Goal: Contribute content: Contribute content

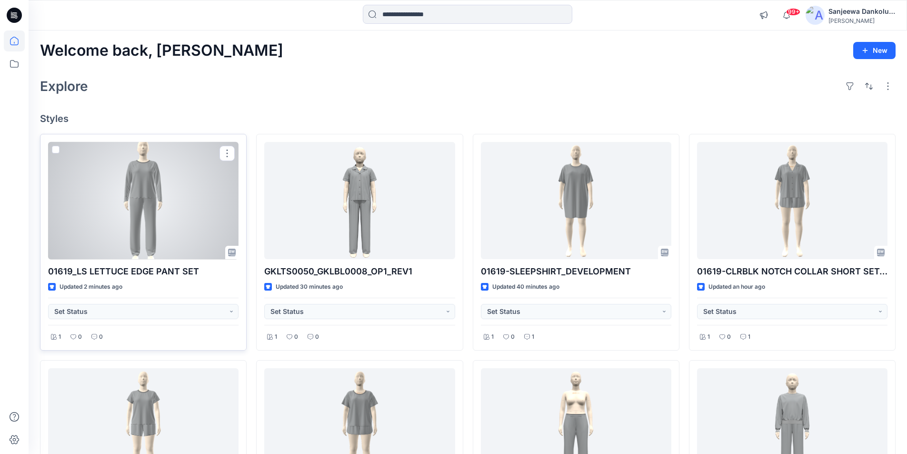
click at [169, 223] on div at bounding box center [143, 201] width 190 height 118
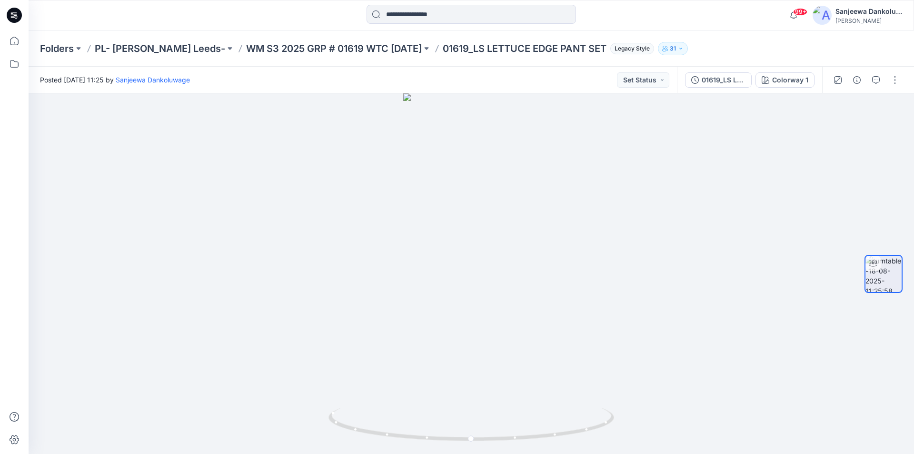
click at [17, 13] on icon at bounding box center [14, 15] width 15 height 15
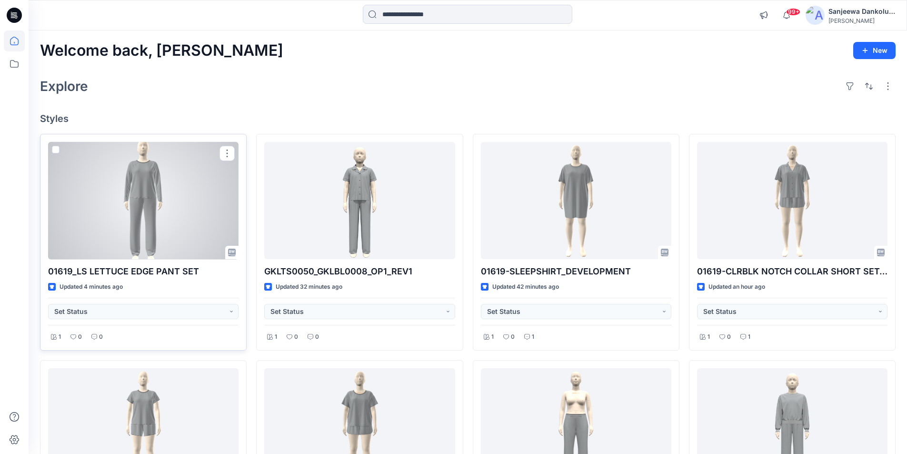
click at [172, 212] on div at bounding box center [143, 201] width 190 height 118
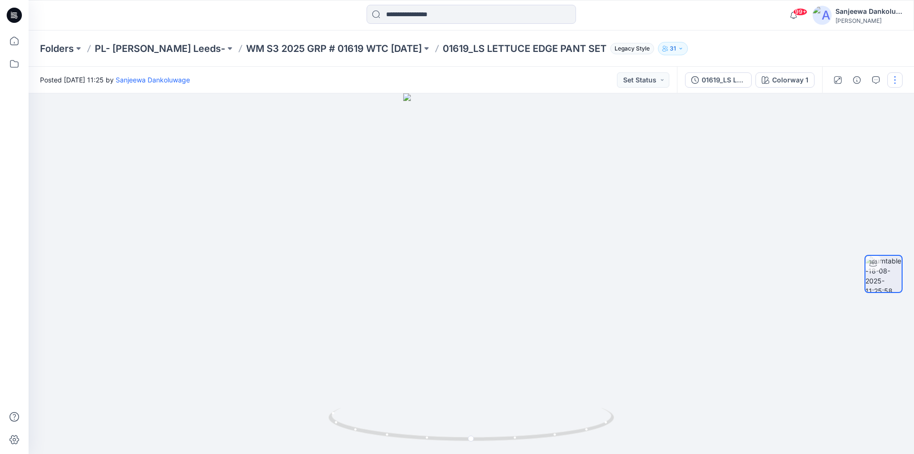
click at [894, 77] on button "button" at bounding box center [894, 79] width 15 height 15
click at [837, 104] on p "Edit" at bounding box center [834, 102] width 12 height 10
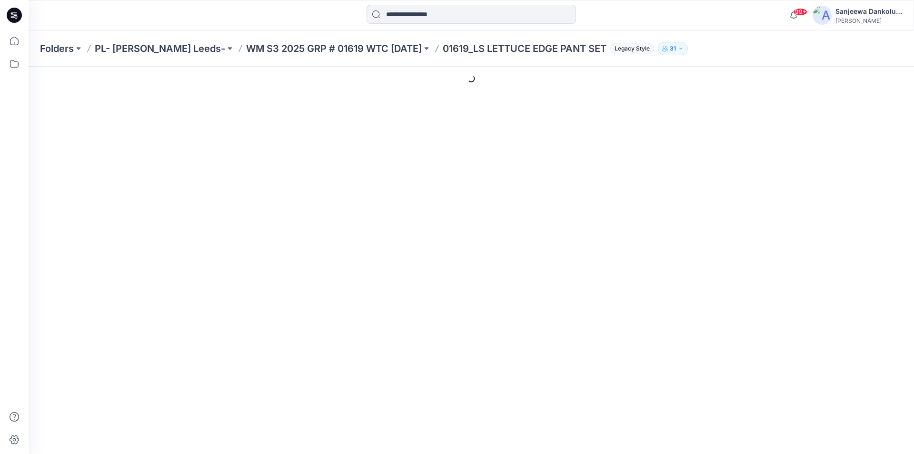
type input "**********"
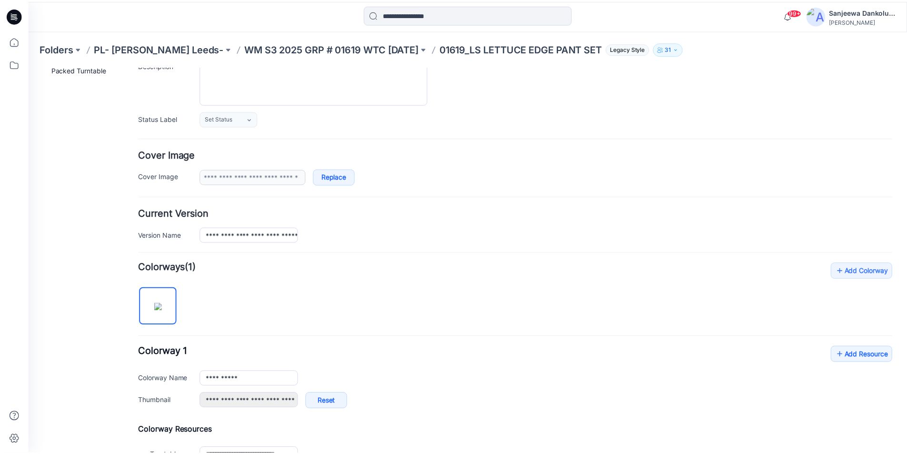
scroll to position [190, 0]
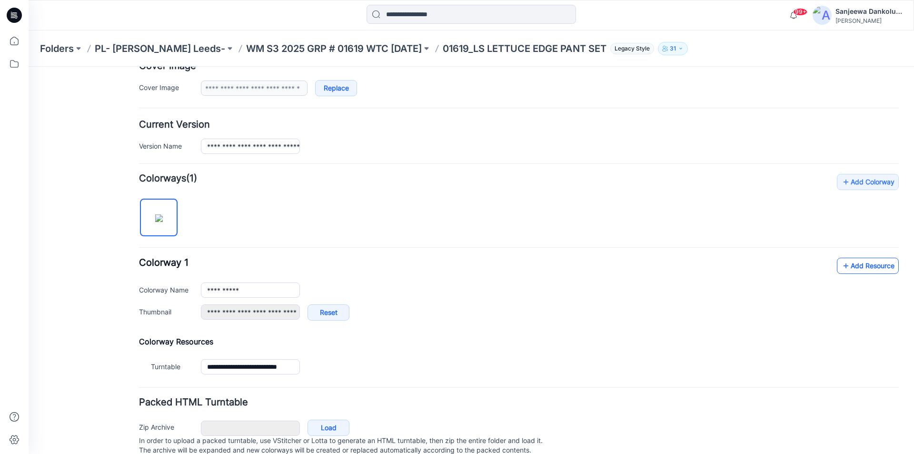
click at [859, 267] on link "Add Resource" at bounding box center [868, 266] width 62 height 16
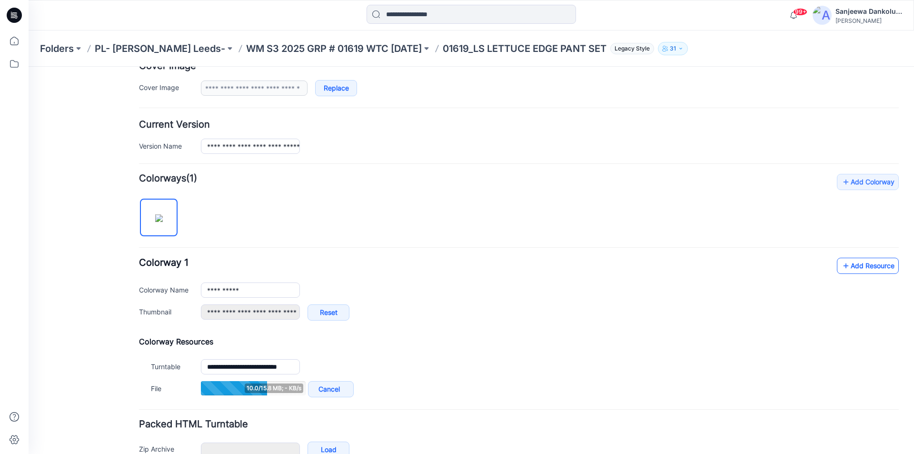
click at [856, 263] on link "Add Resource" at bounding box center [868, 266] width 62 height 16
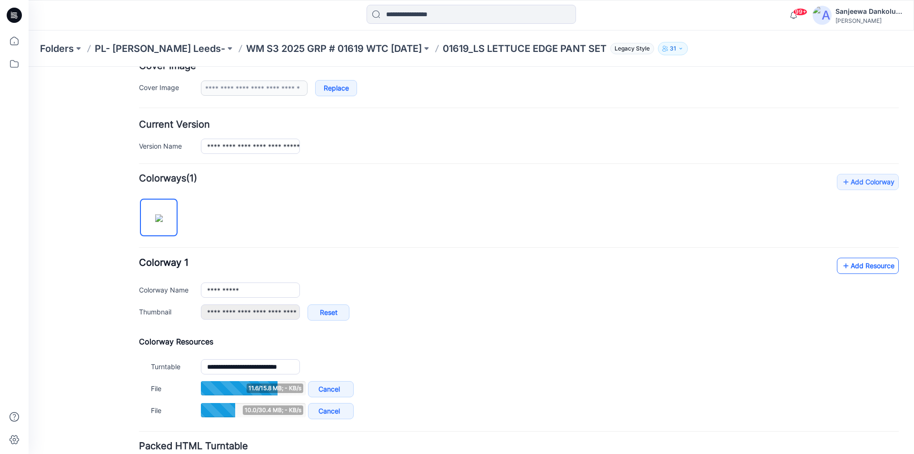
click at [857, 264] on link "Add Resource" at bounding box center [868, 266] width 62 height 16
click at [866, 262] on link "Add Resource" at bounding box center [868, 266] width 62 height 16
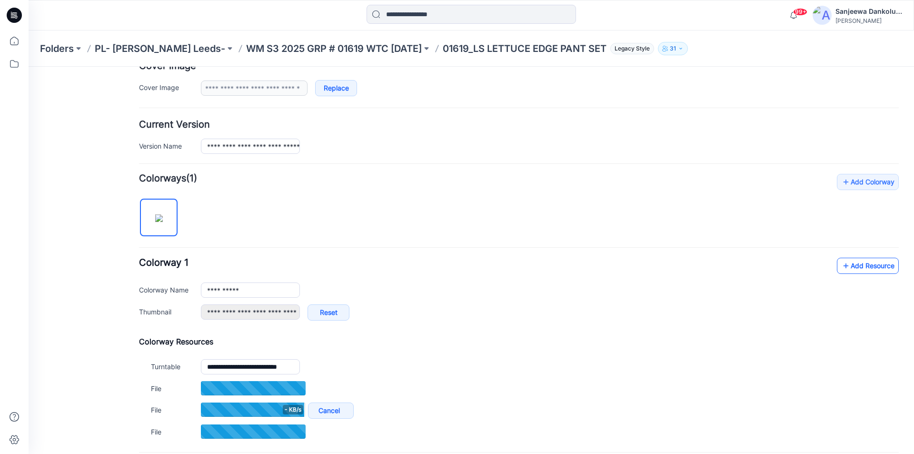
click at [860, 265] on link "Add Resource" at bounding box center [868, 266] width 62 height 16
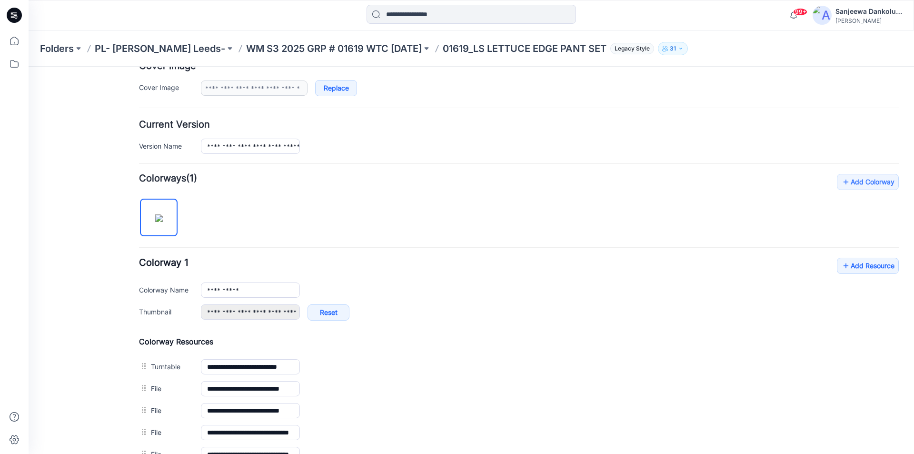
click at [11, 16] on icon at bounding box center [14, 15] width 15 height 15
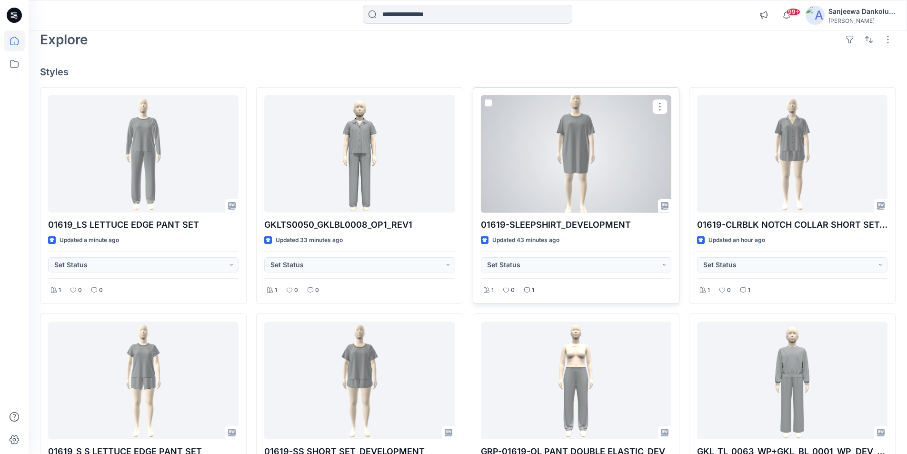
scroll to position [143, 0]
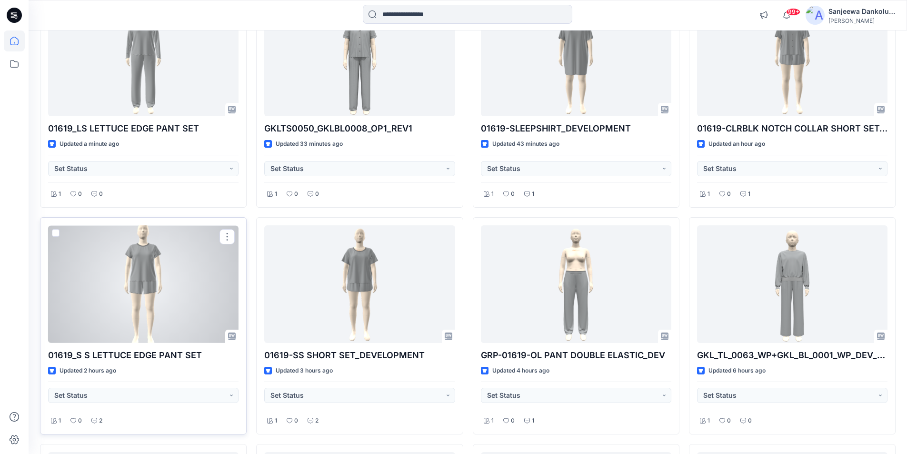
click at [146, 305] on div at bounding box center [143, 284] width 190 height 118
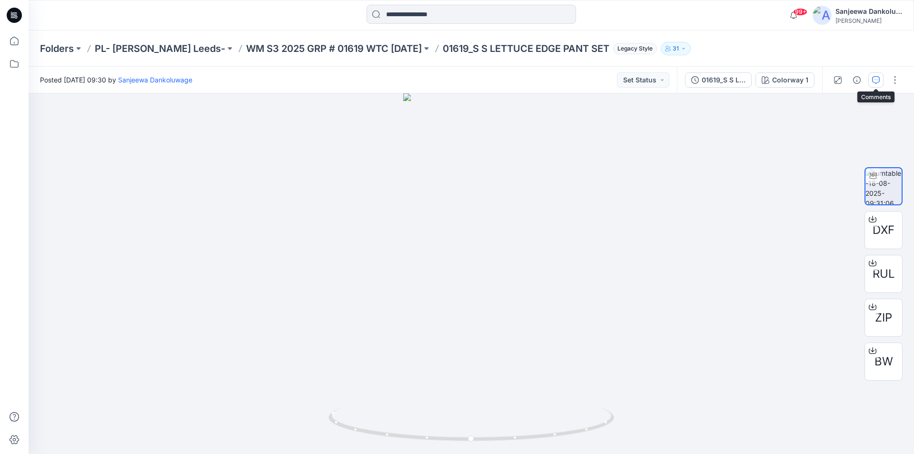
click at [877, 82] on icon "button" at bounding box center [876, 80] width 8 height 8
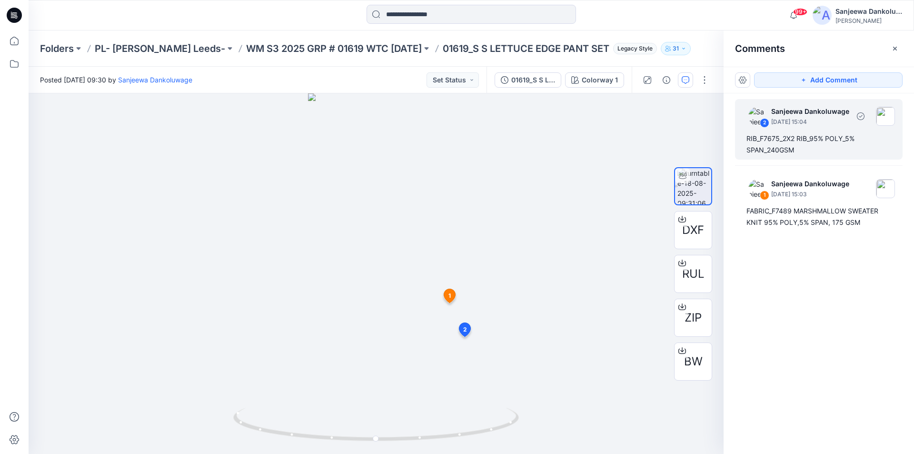
click at [796, 140] on div "RIB_F7675_2X2 RIB_95% POLY_5% SPAN_240GSM" at bounding box center [819, 144] width 145 height 23
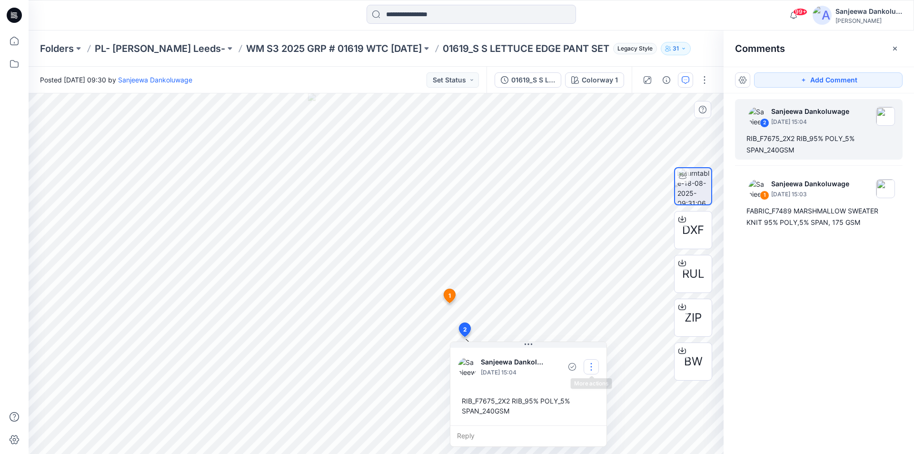
click at [588, 367] on button "button" at bounding box center [591, 366] width 15 height 15
click at [585, 391] on p "Edit comment" at bounding box center [593, 389] width 43 height 10
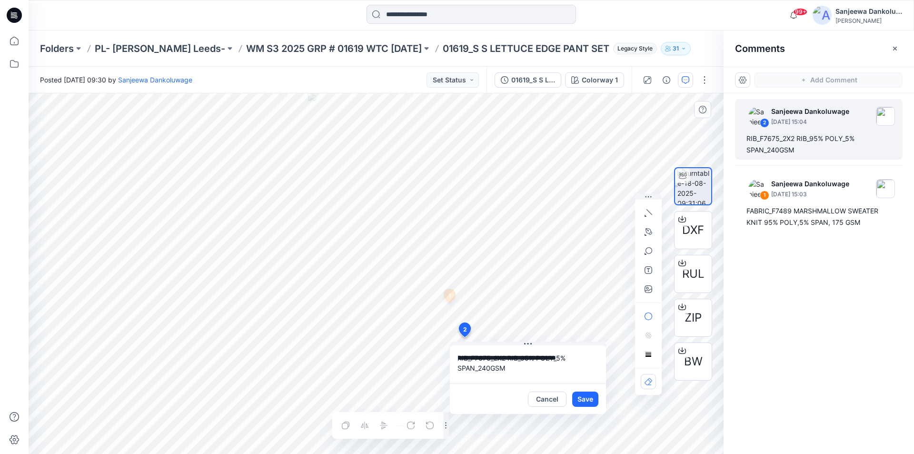
drag, startPoint x: 507, startPoint y: 370, endPoint x: 456, endPoint y: 350, distance: 54.7
click at [456, 350] on textarea "**********" at bounding box center [528, 364] width 156 height 38
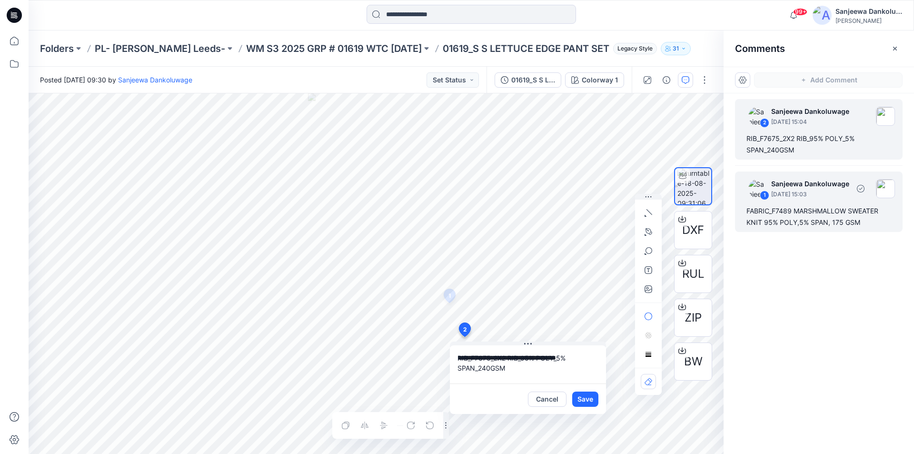
click at [807, 223] on div "FABRIC_F7489 MARSHMALLOW SWEATER KNIT 95% POLY,5% SPAN, 175 GSM" at bounding box center [819, 216] width 145 height 23
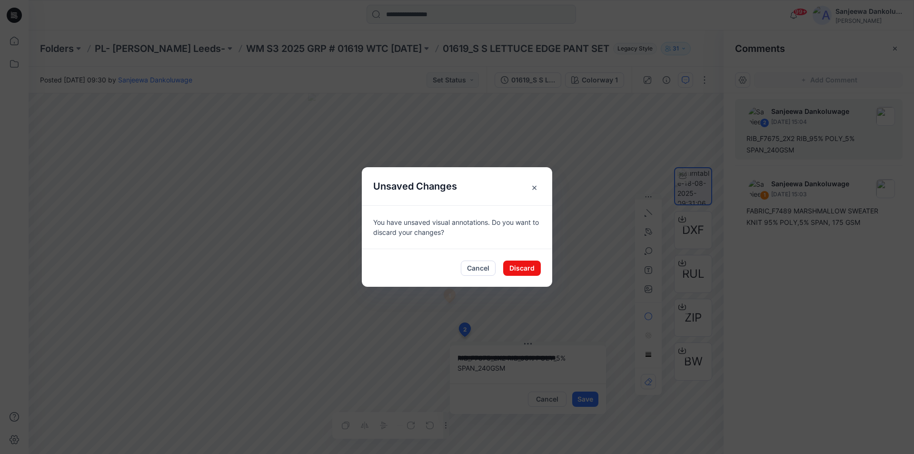
click at [537, 188] on span "×" at bounding box center [534, 187] width 17 height 17
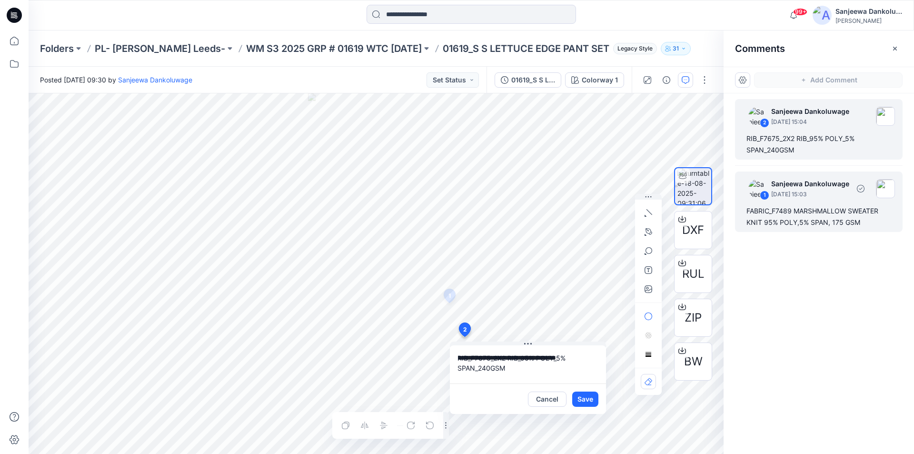
click at [826, 222] on div "FABRIC_F7489 MARSHMALLOW SWEATER KNIT 95% POLY,5% SPAN, 175 GSM" at bounding box center [819, 216] width 145 height 23
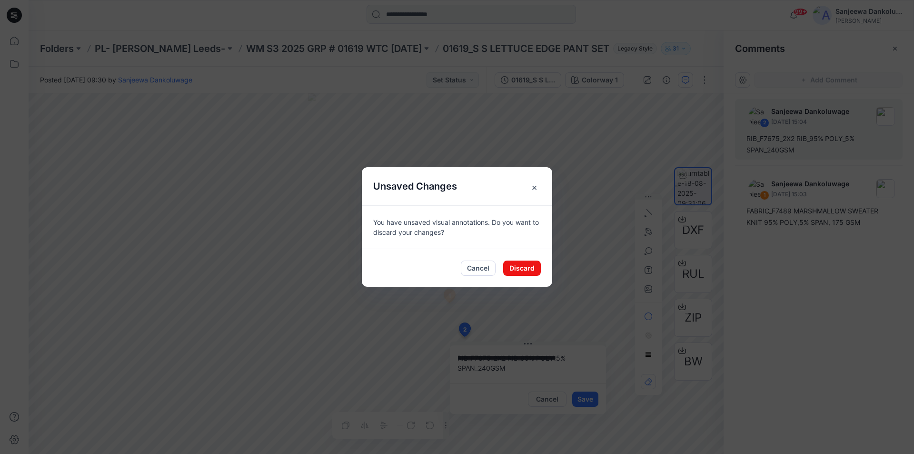
click at [537, 190] on span "×" at bounding box center [534, 187] width 17 height 17
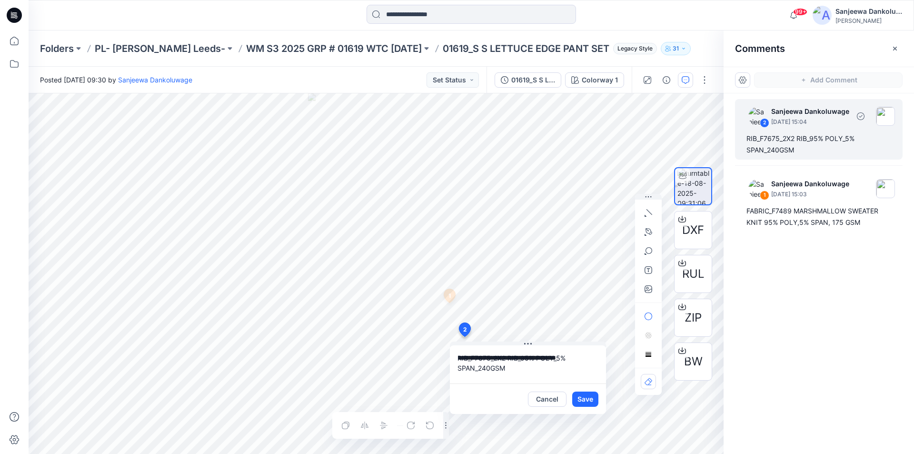
click at [808, 152] on div "RIB_F7675_2X2 RIB_95% POLY_5% SPAN_240GSM" at bounding box center [819, 144] width 145 height 23
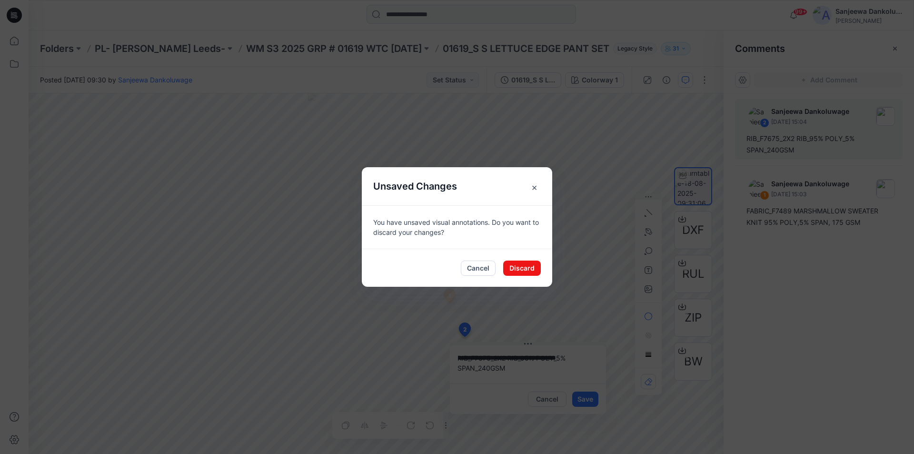
click at [538, 189] on span "×" at bounding box center [534, 187] width 17 height 17
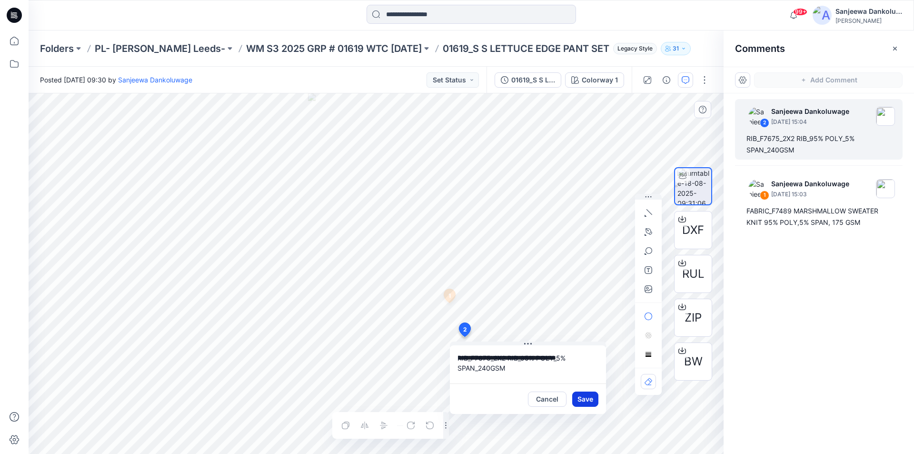
click at [583, 393] on button "Save" at bounding box center [585, 398] width 26 height 15
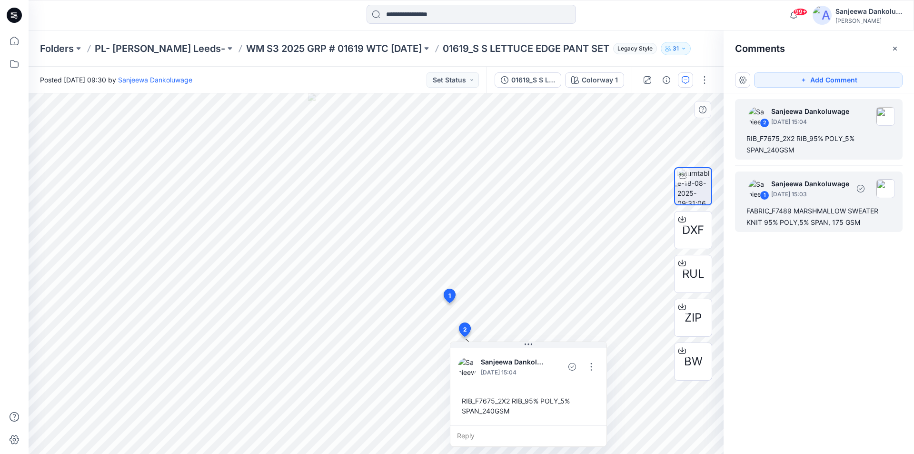
click at [794, 210] on div "FABRIC_F7489 MARSHMALLOW SWEATER KNIT 95% POLY,5% SPAN, 175 GSM" at bounding box center [819, 216] width 145 height 23
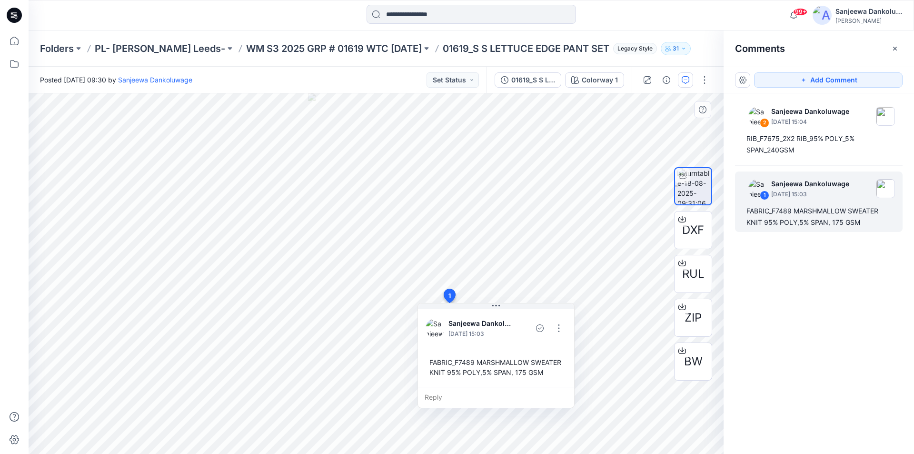
drag, startPoint x: 470, startPoint y: 389, endPoint x: 465, endPoint y: 377, distance: 13.2
click at [458, 380] on div "FABRIC_F7489 MARSHMALLOW SWEATER KNIT 95% POLY,5% SPAN, 175 GSM" at bounding box center [496, 367] width 141 height 28
click at [565, 322] on button "button" at bounding box center [564, 324] width 15 height 15
click at [558, 342] on p "Edit comment" at bounding box center [566, 346] width 43 height 10
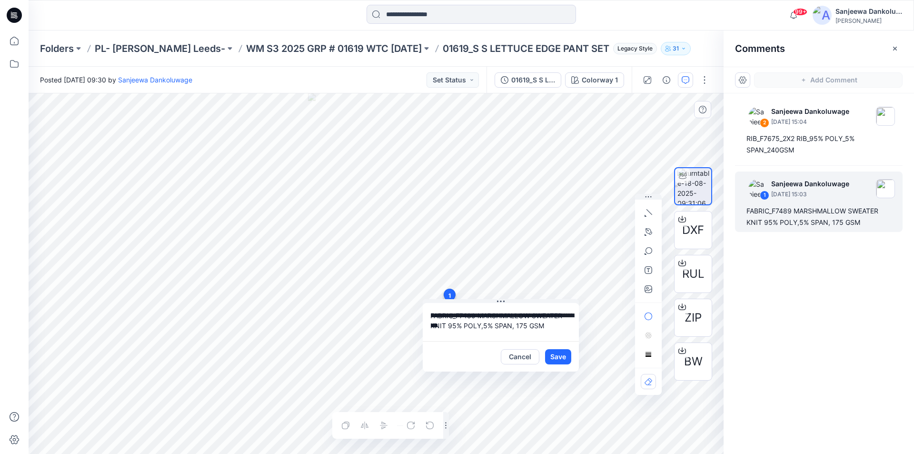
click at [420, 316] on div "**********" at bounding box center [376, 273] width 695 height 360
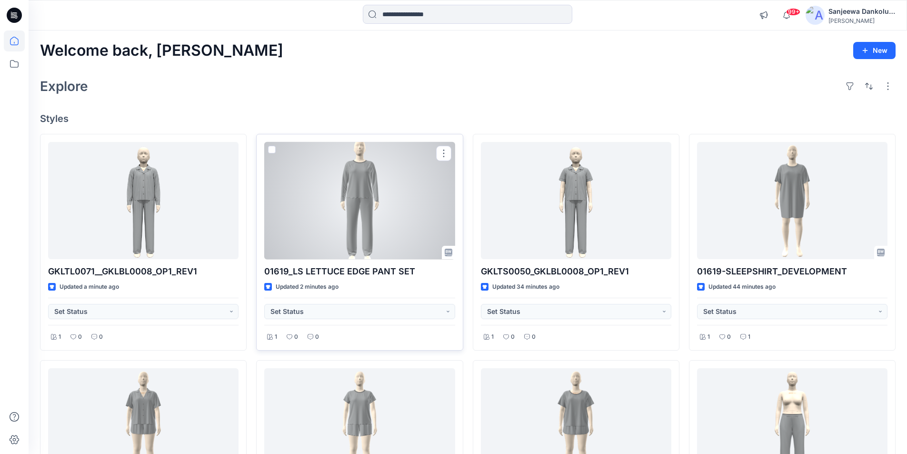
click at [341, 213] on div at bounding box center [359, 201] width 190 height 118
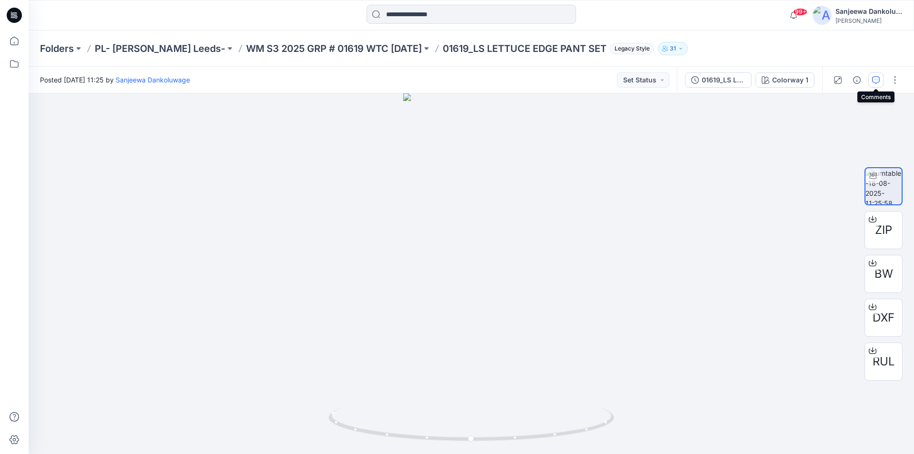
click at [874, 78] on icon "button" at bounding box center [876, 80] width 8 height 8
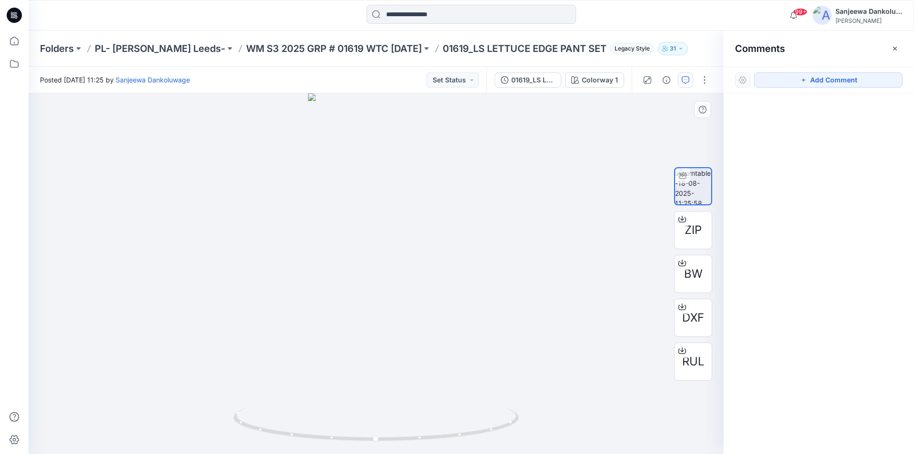
click at [485, 306] on div at bounding box center [376, 273] width 695 height 360
click at [814, 75] on button "Add Comment" at bounding box center [828, 79] width 149 height 15
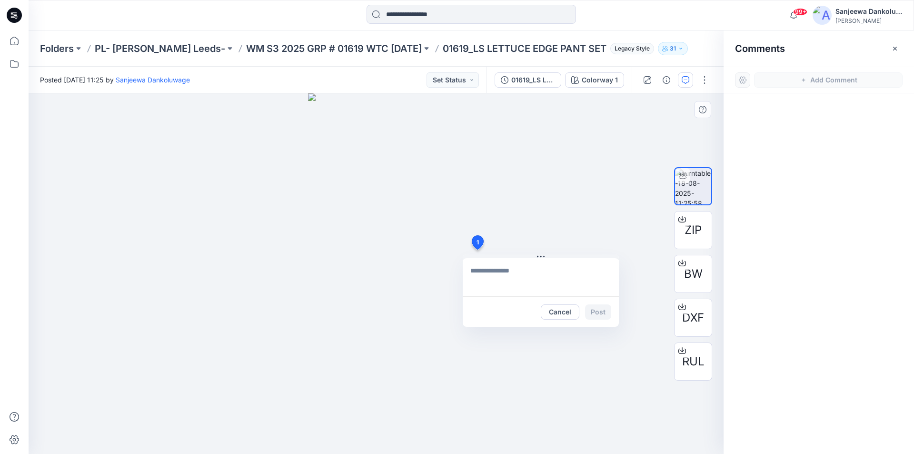
click at [477, 249] on div "1 Cancel Post" at bounding box center [376, 273] width 695 height 360
paste textarea "**********"
type textarea "**********"
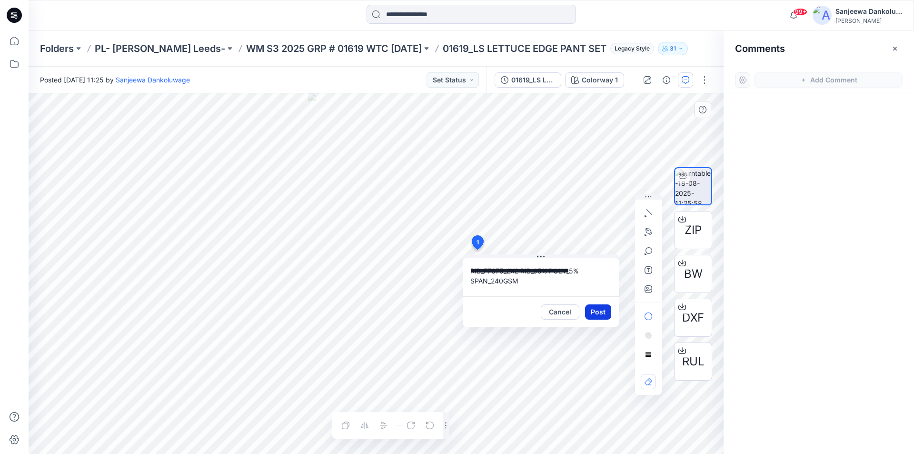
click at [606, 306] on button "Post" at bounding box center [598, 311] width 26 height 15
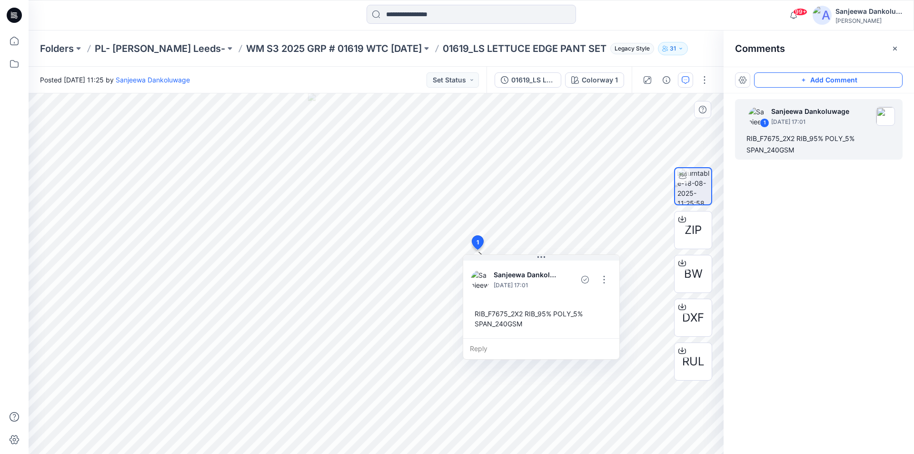
click at [817, 76] on button "Add Comment" at bounding box center [828, 79] width 149 height 15
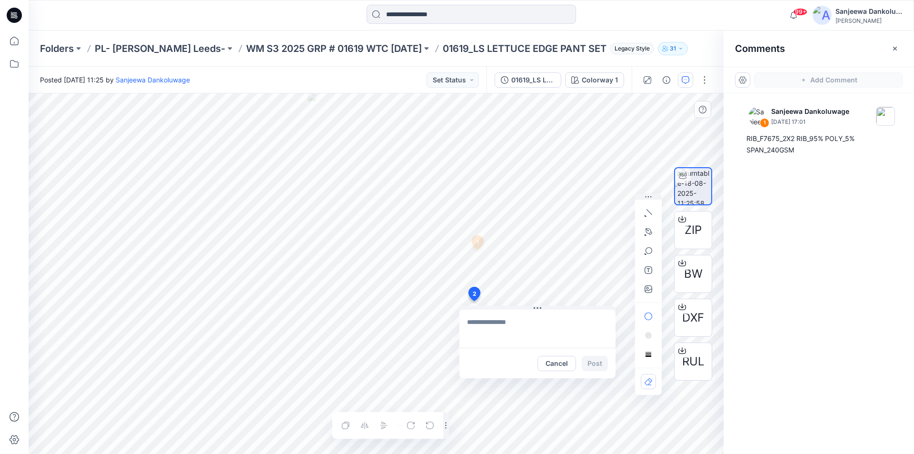
click at [474, 301] on div "2 Cancel Post 1 Sanjeewa Dankoluwage August 18, 2025 17:01 RIB_F7675_2X2 RIB_95…" at bounding box center [376, 273] width 695 height 360
type textarea "**********"
click at [598, 361] on button "Post" at bounding box center [595, 363] width 26 height 15
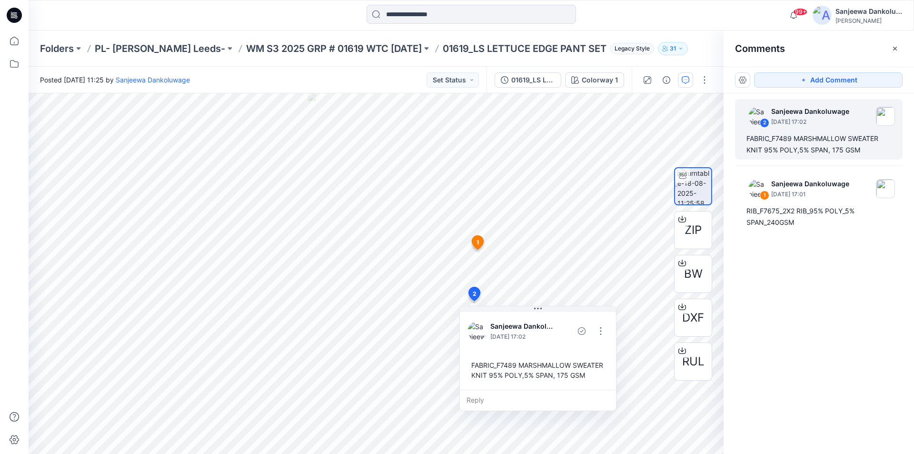
click at [13, 17] on icon at bounding box center [14, 15] width 15 height 15
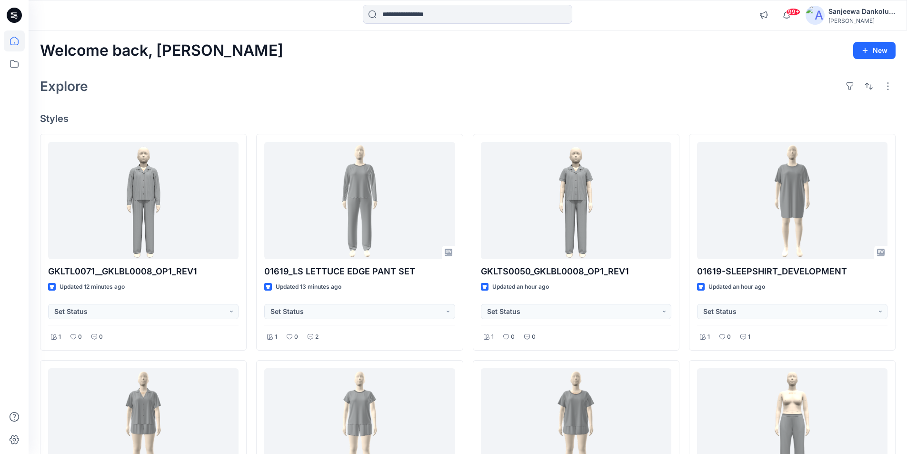
click at [13, 13] on icon at bounding box center [14, 15] width 15 height 15
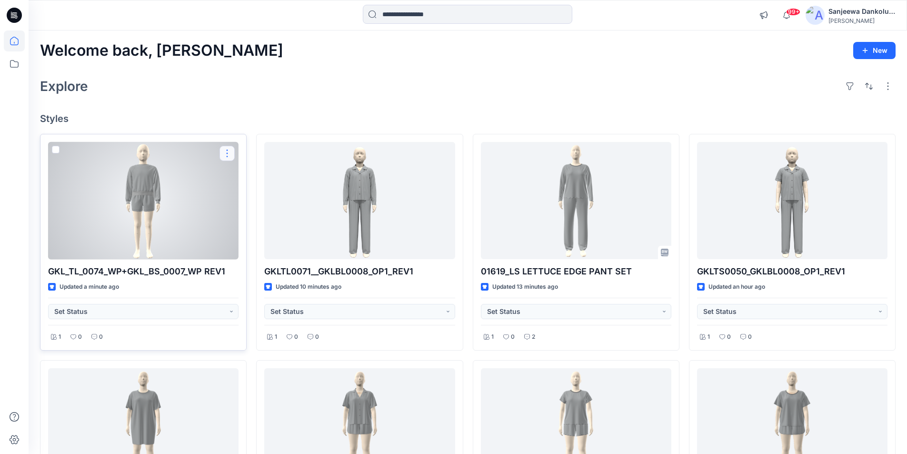
click at [225, 152] on button "button" at bounding box center [226, 153] width 15 height 15
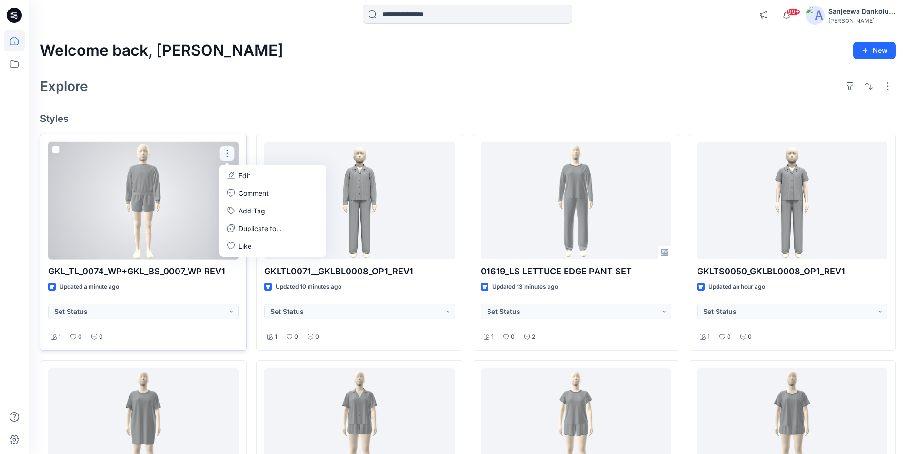
click at [242, 177] on p "Edit" at bounding box center [245, 175] width 12 height 10
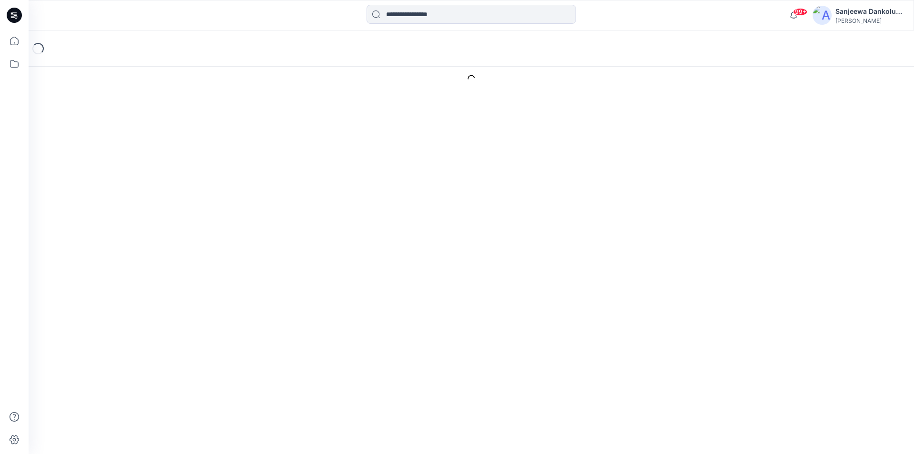
type input "**********"
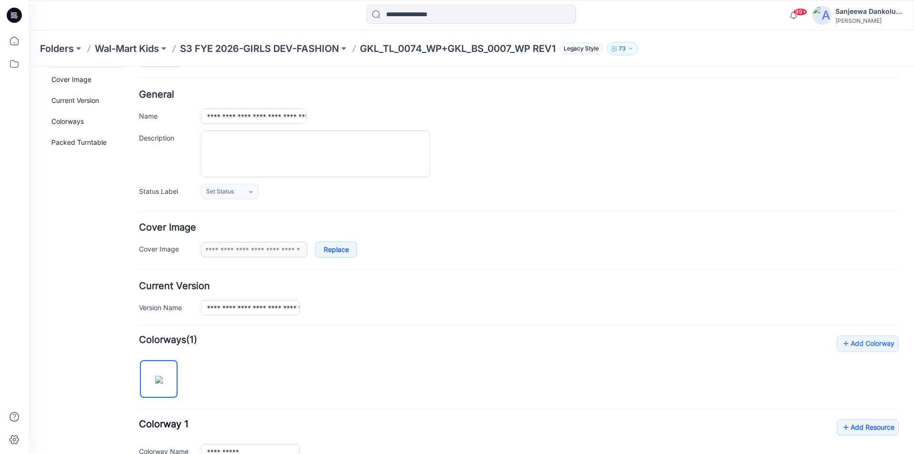
scroll to position [143, 0]
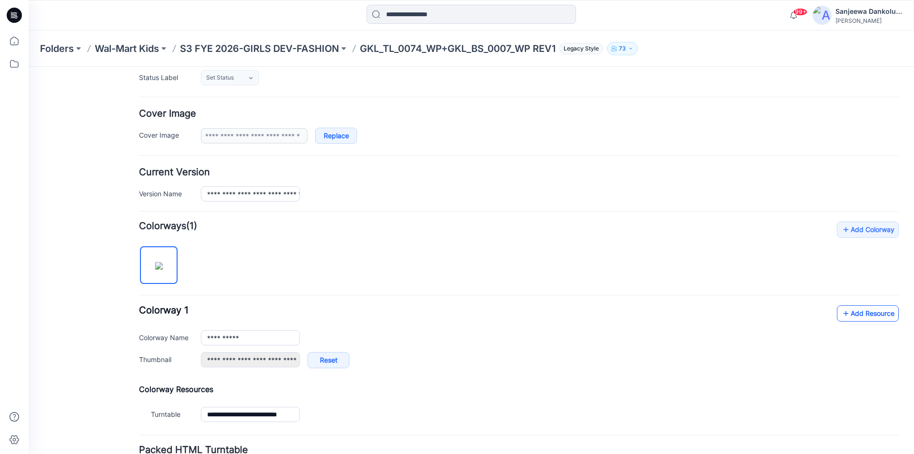
click at [867, 313] on link "Add Resource" at bounding box center [868, 313] width 62 height 16
click at [857, 313] on link "Add Resource" at bounding box center [868, 313] width 62 height 16
click at [850, 310] on link "Add Resource" at bounding box center [868, 313] width 62 height 16
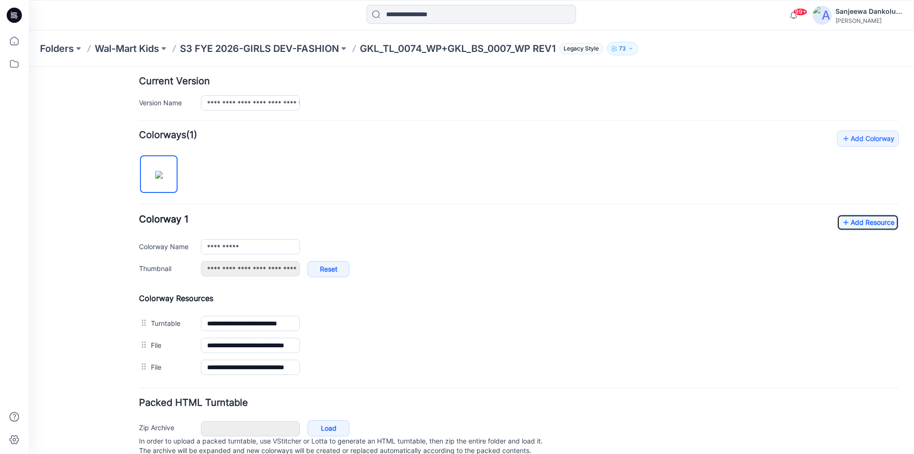
scroll to position [238, 0]
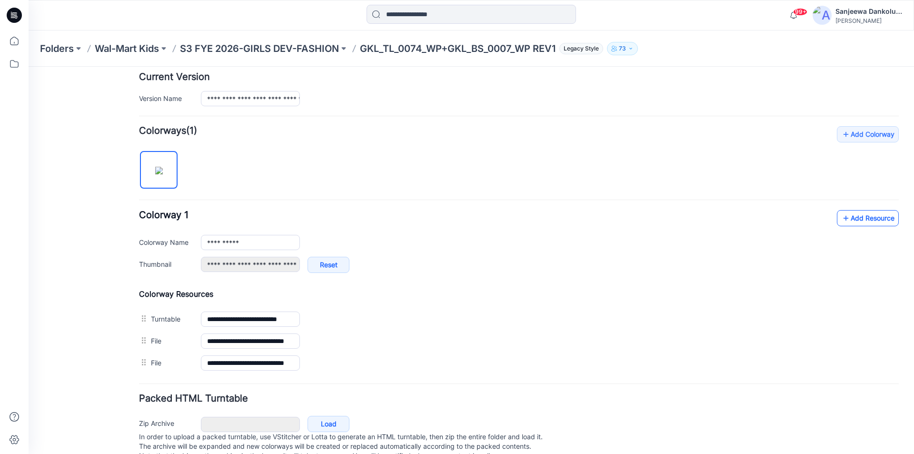
click at [857, 225] on link "Add Resource" at bounding box center [868, 218] width 62 height 16
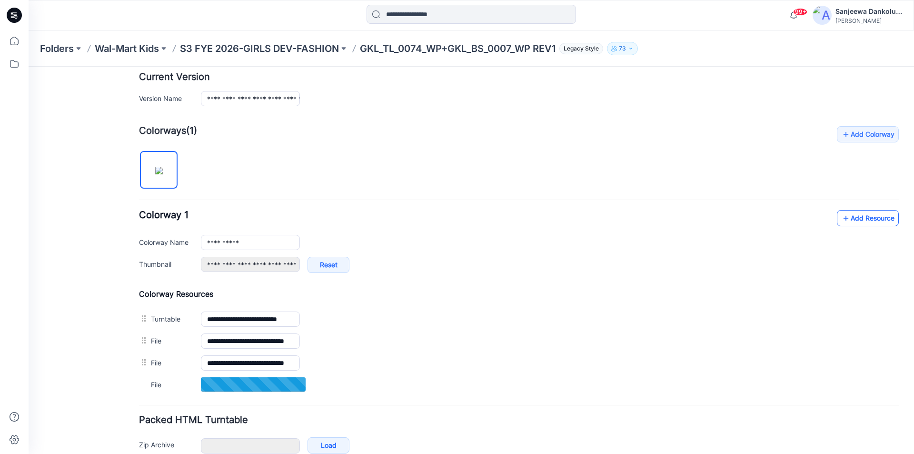
click at [857, 222] on link "Add Resource" at bounding box center [868, 218] width 62 height 16
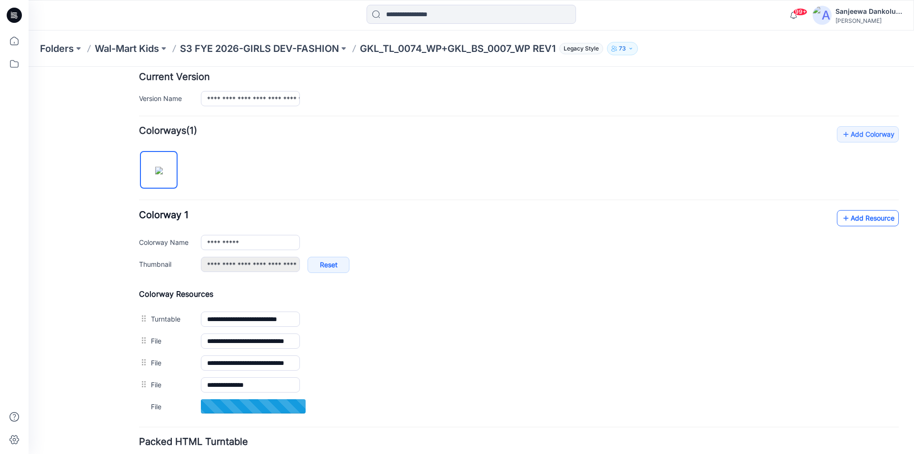
click at [864, 221] on link "Add Resource" at bounding box center [868, 218] width 62 height 16
click at [841, 219] on icon at bounding box center [846, 217] width 10 height 15
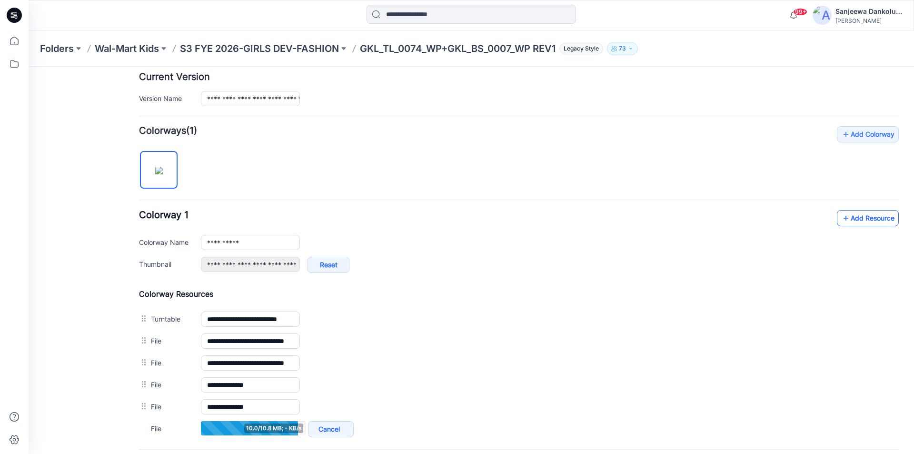
click at [863, 217] on link "Add Resource" at bounding box center [868, 218] width 62 height 16
click at [15, 18] on icon at bounding box center [14, 15] width 15 height 15
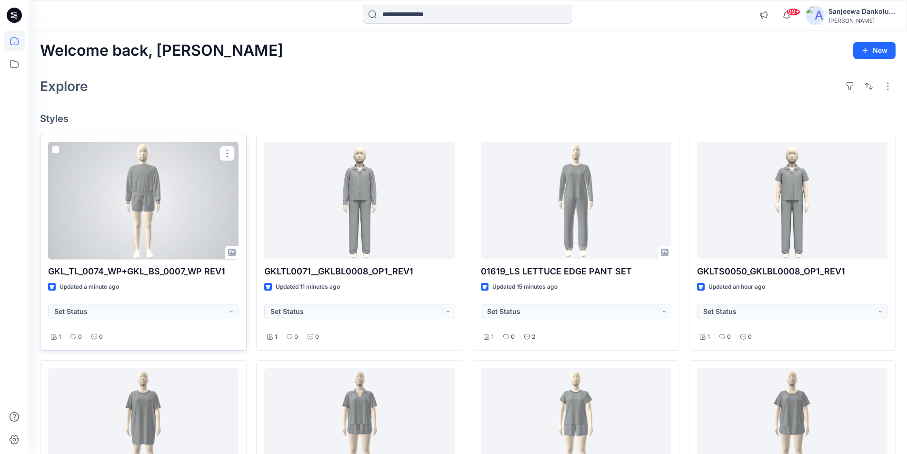
click at [106, 206] on div at bounding box center [143, 201] width 190 height 118
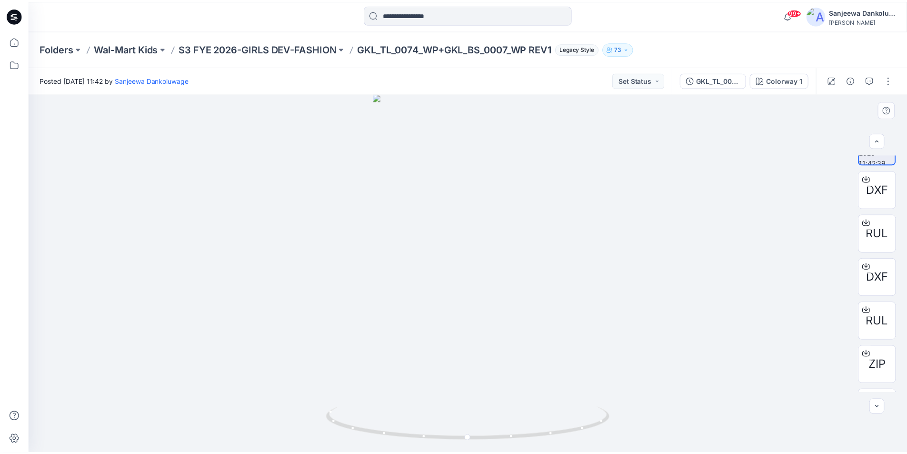
scroll to position [63, 0]
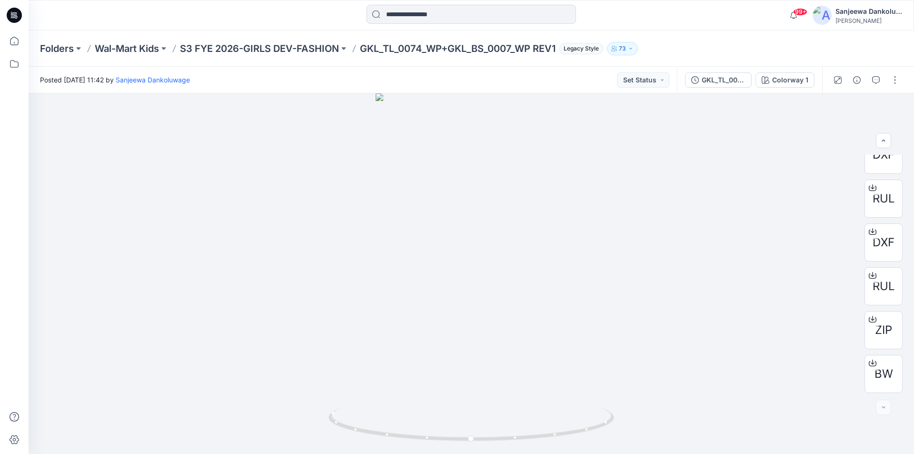
click at [15, 12] on icon at bounding box center [14, 15] width 15 height 15
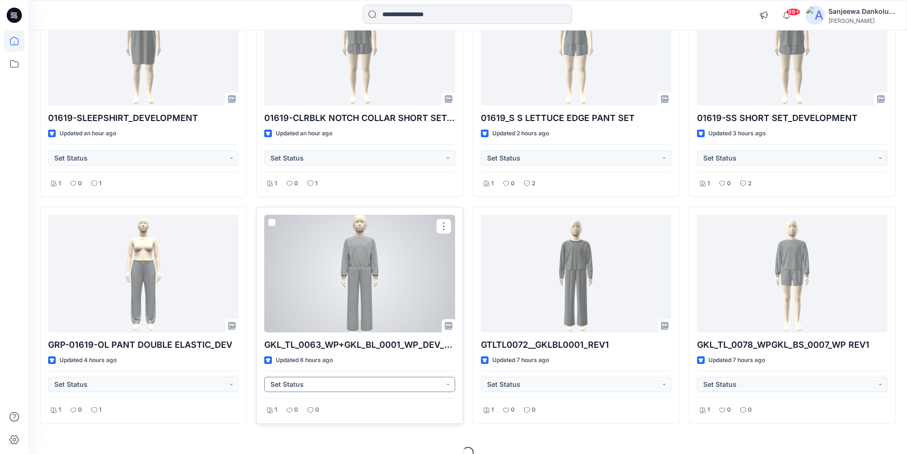
scroll to position [396, 0]
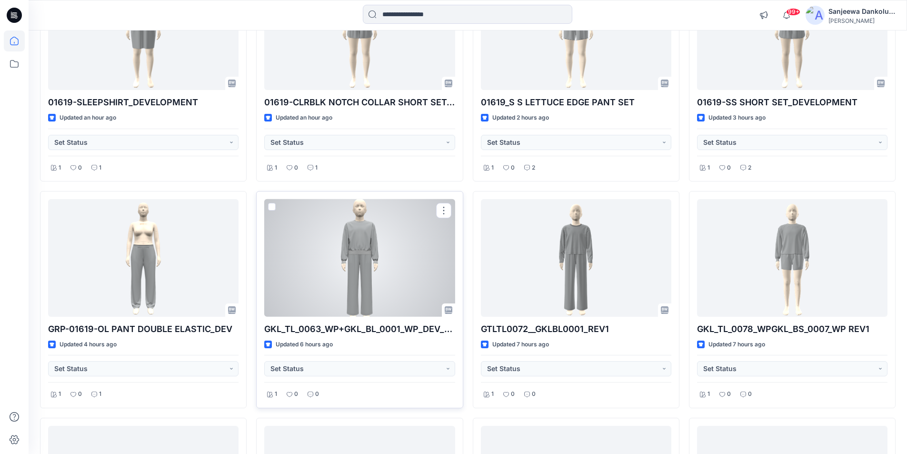
click at [341, 282] on div at bounding box center [359, 258] width 190 height 118
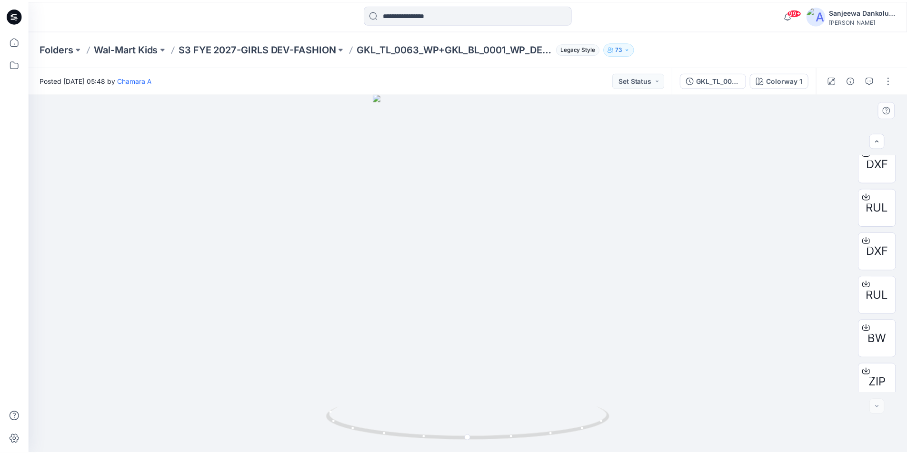
scroll to position [63, 0]
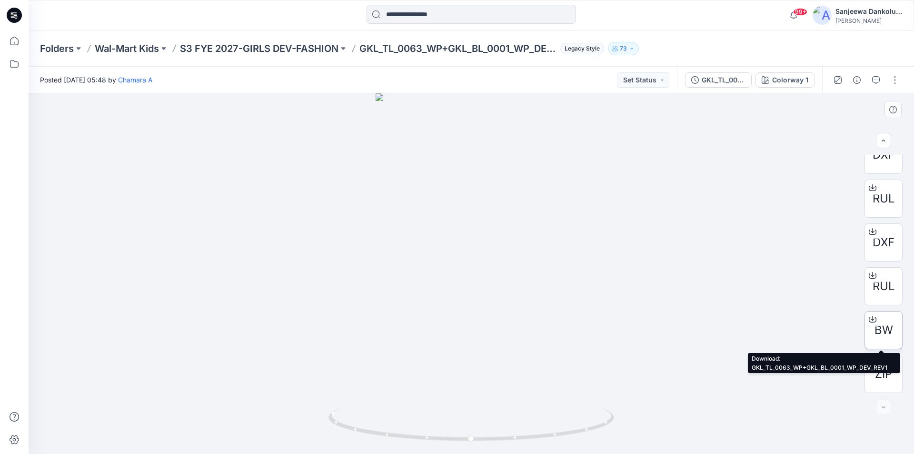
click at [882, 328] on span "BW" at bounding box center [884, 329] width 19 height 17
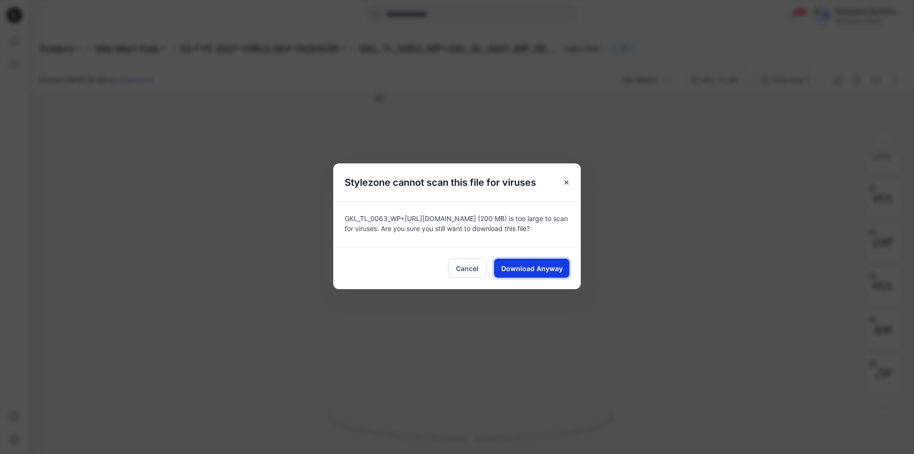
click at [539, 273] on span "Download Anyway" at bounding box center [531, 268] width 61 height 10
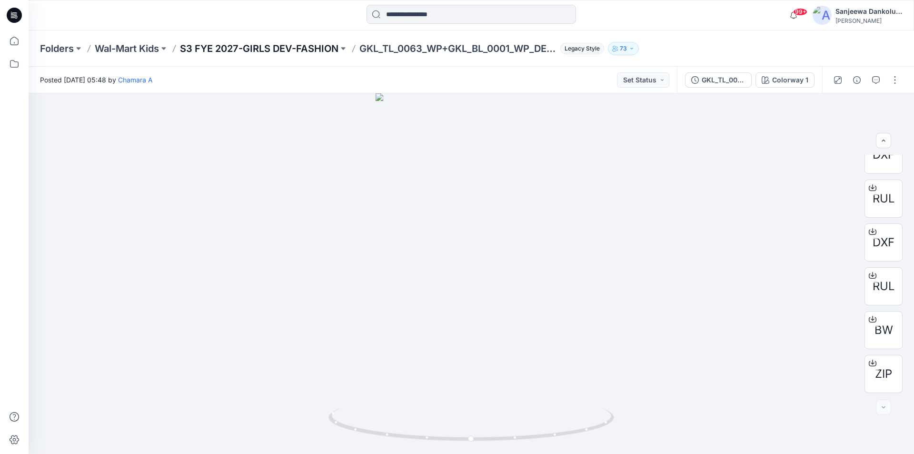
click at [227, 46] on p "S3 FYE 2027-GIRLS DEV-FASHION" at bounding box center [259, 48] width 159 height 13
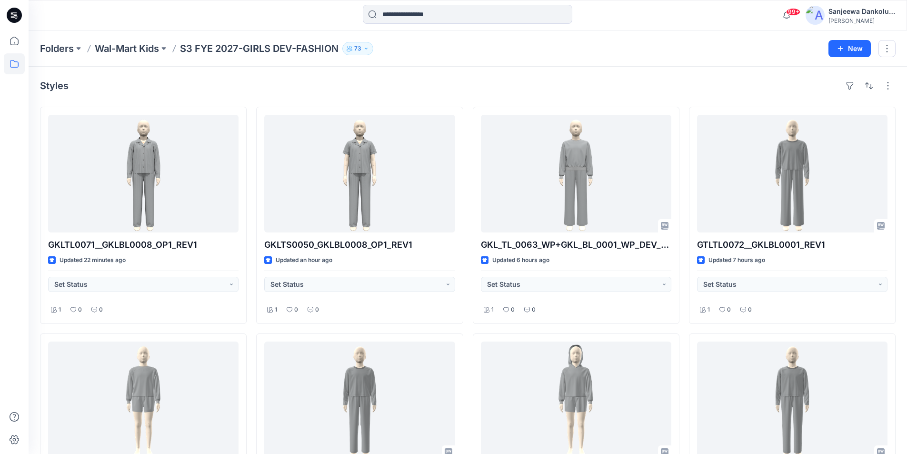
click at [16, 15] on icon at bounding box center [14, 15] width 15 height 15
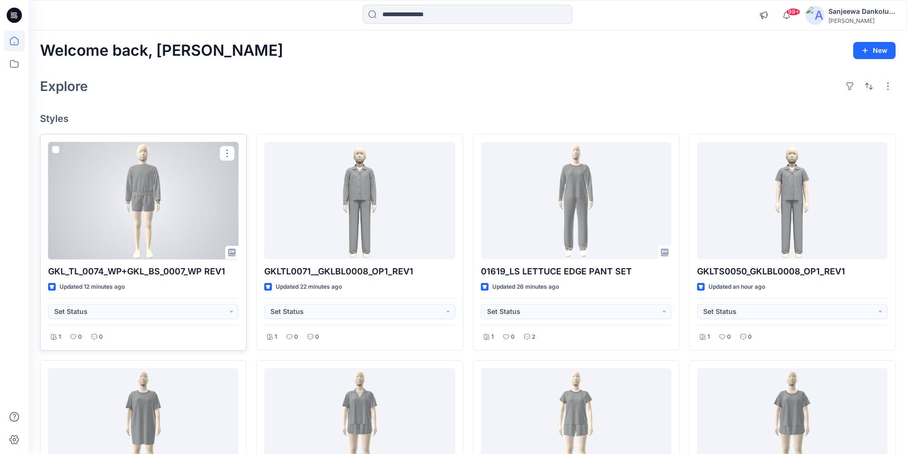
click at [149, 225] on div at bounding box center [143, 201] width 190 height 118
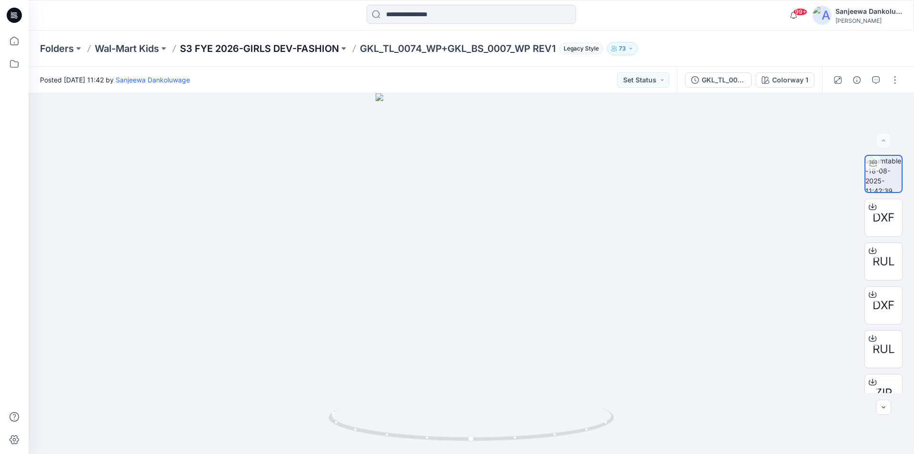
click at [296, 47] on p "S3 FYE 2026-GIRLS DEV-FASHION" at bounding box center [259, 48] width 159 height 13
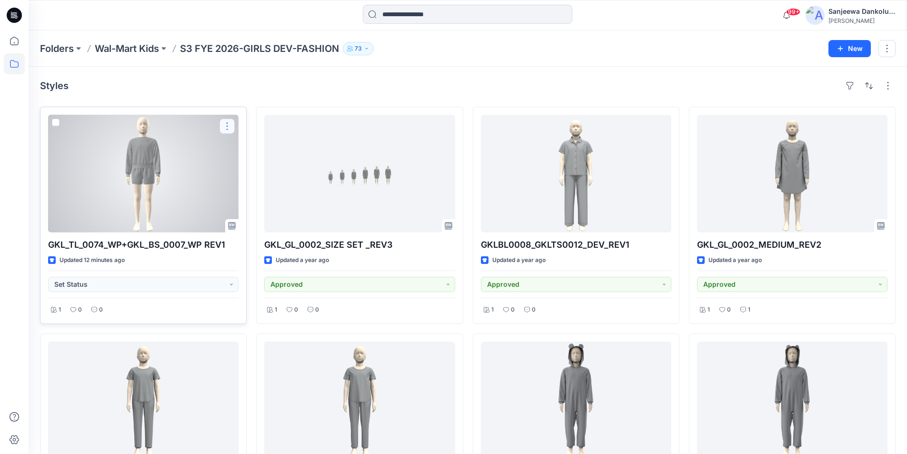
click at [228, 129] on button "button" at bounding box center [226, 126] width 15 height 15
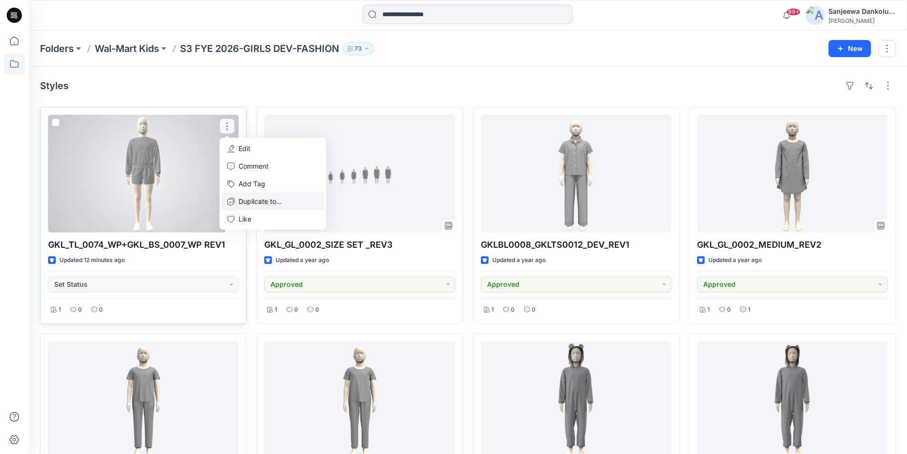
click at [241, 202] on p "Duplicate to..." at bounding box center [260, 201] width 43 height 10
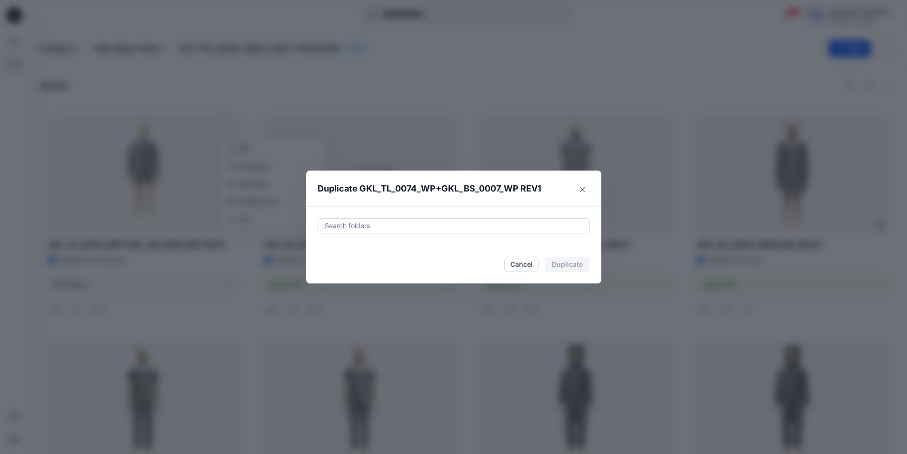
click at [359, 225] on div at bounding box center [454, 225] width 260 height 11
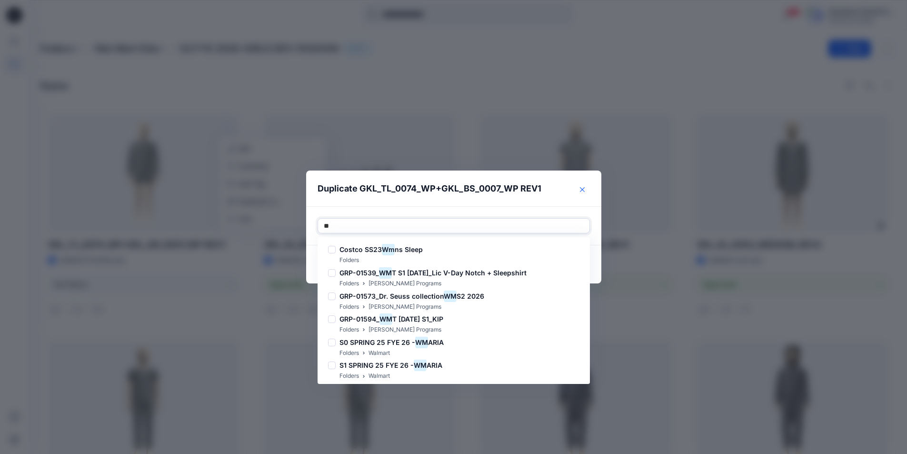
type input "**"
click at [585, 191] on icon "Close" at bounding box center [582, 189] width 5 height 5
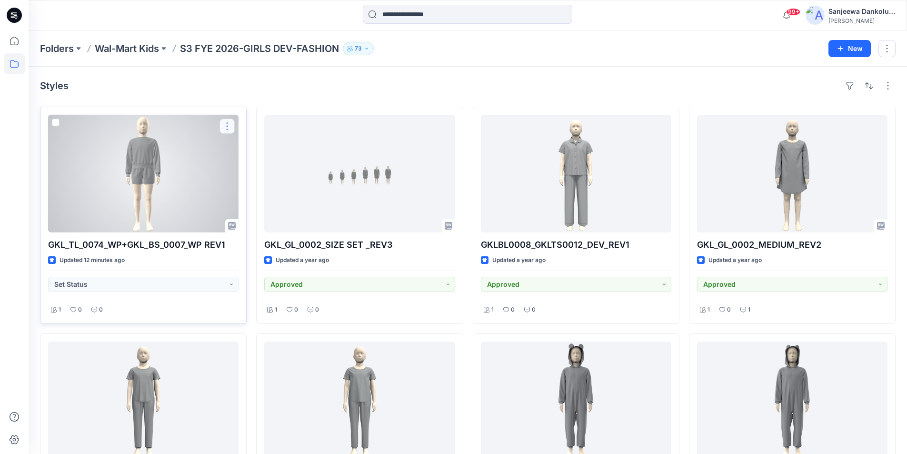
click at [229, 126] on button "button" at bounding box center [226, 126] width 15 height 15
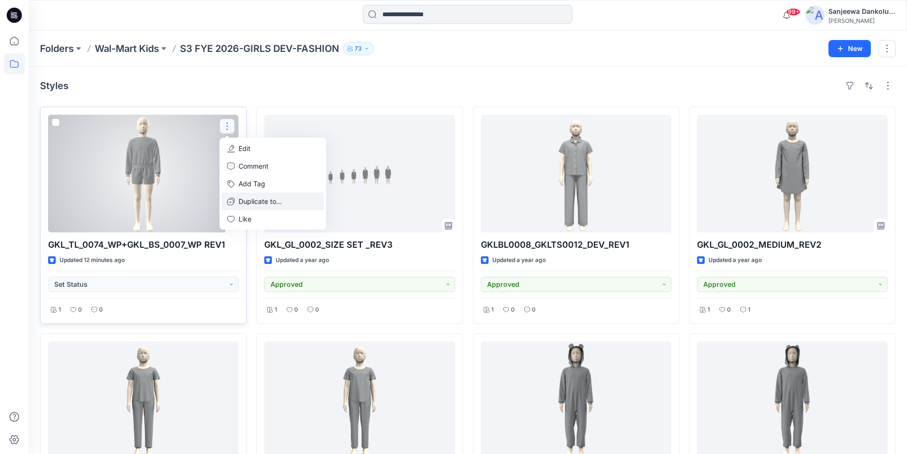
click at [247, 200] on p "Duplicate to..." at bounding box center [260, 201] width 43 height 10
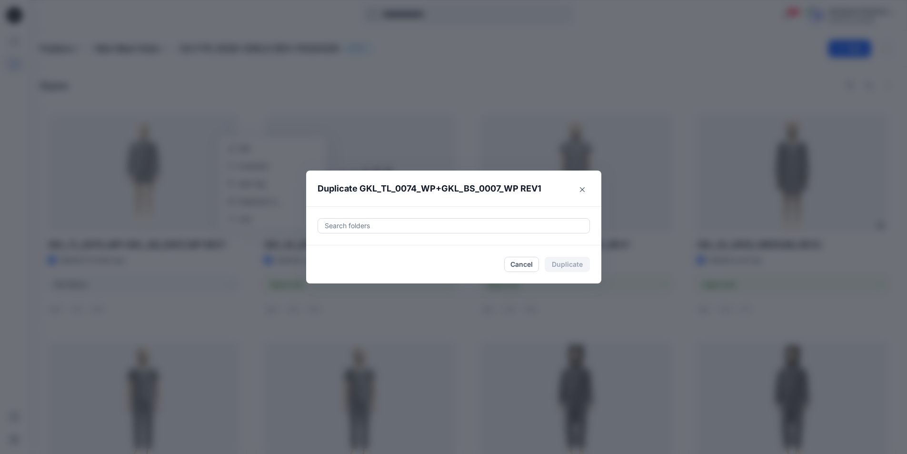
click at [347, 226] on div at bounding box center [454, 225] width 260 height 11
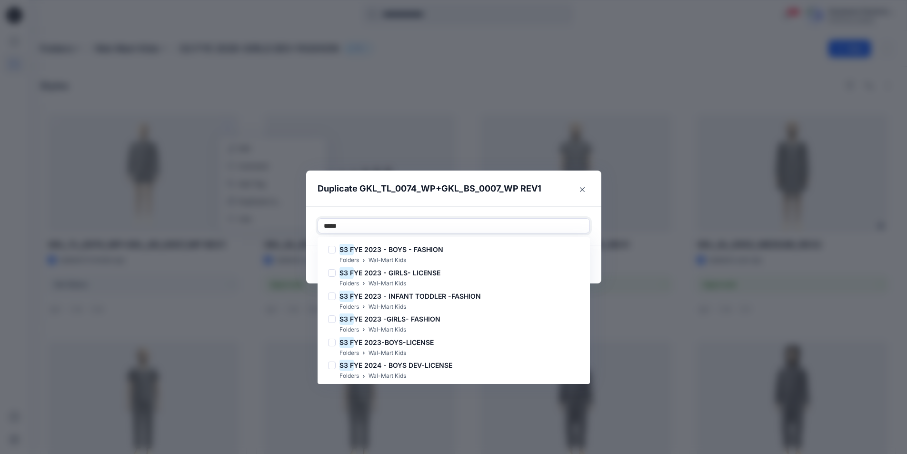
type input "******"
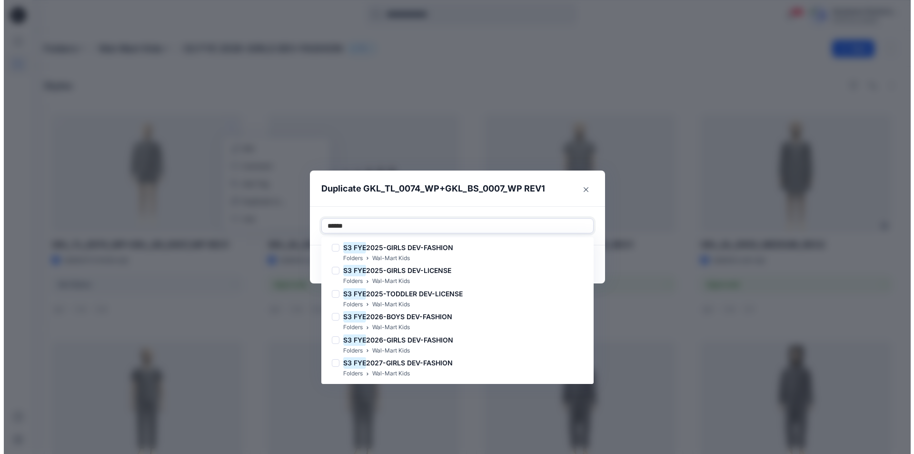
scroll to position [258, 0]
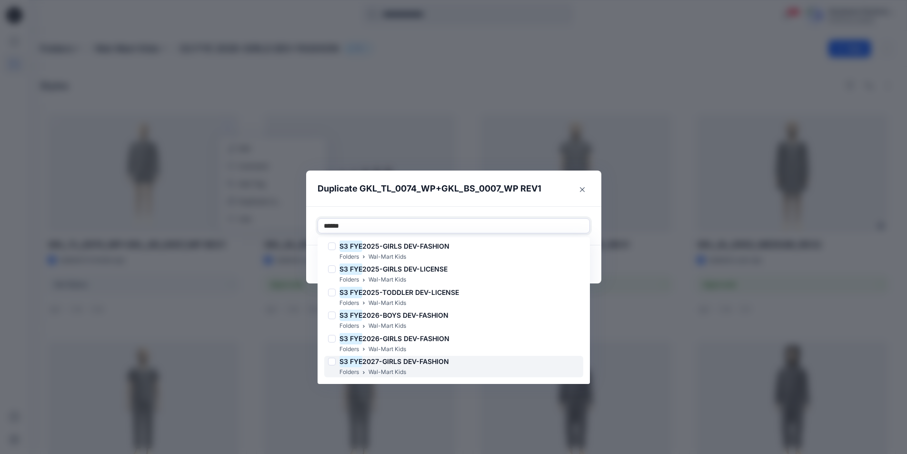
click at [416, 362] on span "2027-GIRLS DEV-FASHION" at bounding box center [405, 361] width 87 height 8
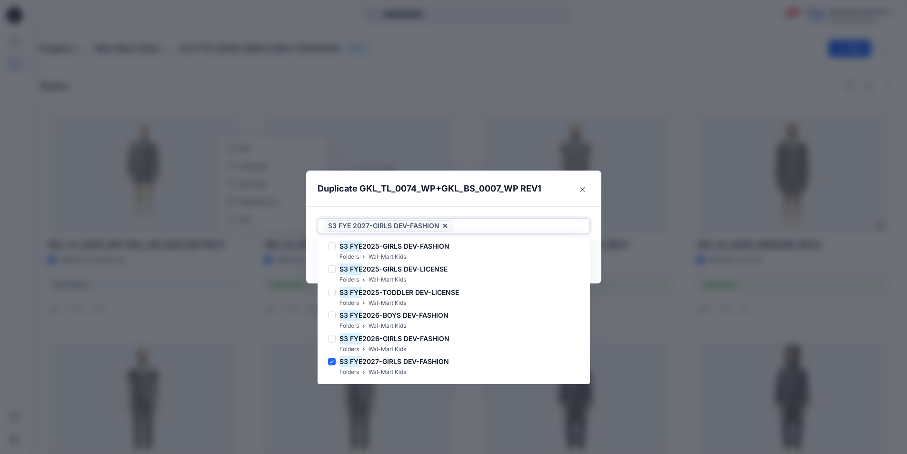
click at [518, 219] on div "S3 FYE 2027-GIRLS DEV-FASHION" at bounding box center [453, 226] width 271 height 14
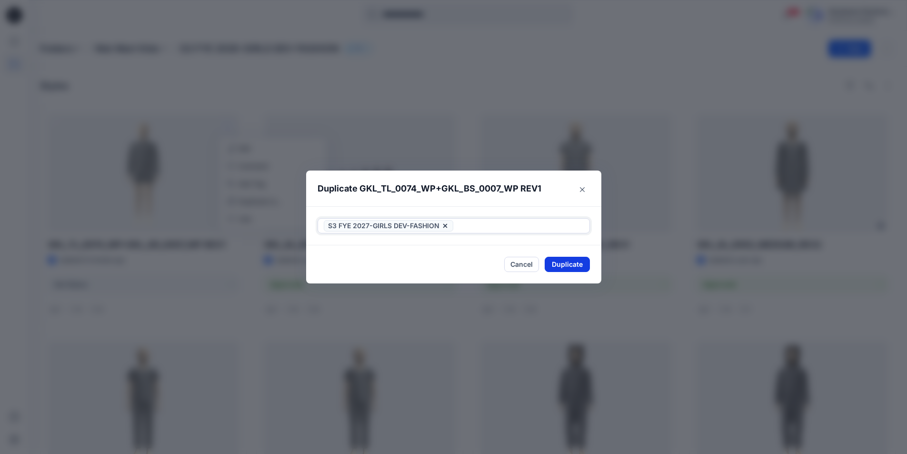
click at [576, 260] on button "Duplicate" at bounding box center [567, 264] width 45 height 15
click at [585, 189] on icon "Close" at bounding box center [582, 189] width 5 height 5
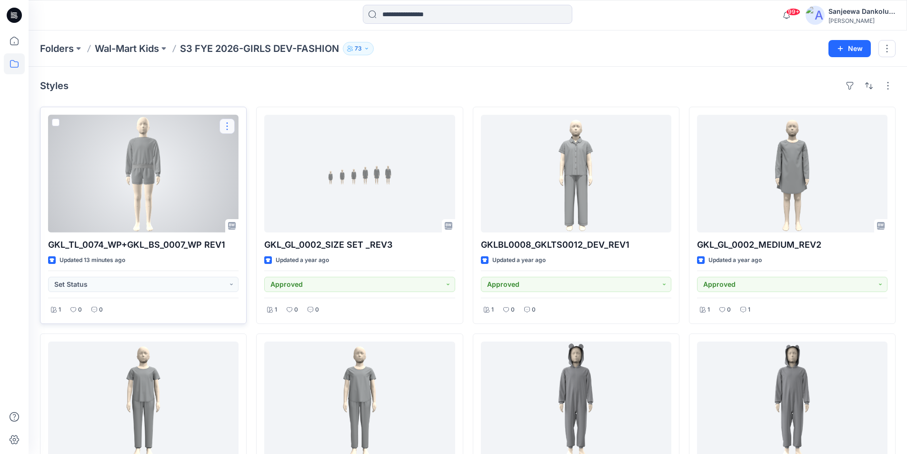
click at [228, 129] on button "button" at bounding box center [226, 126] width 15 height 15
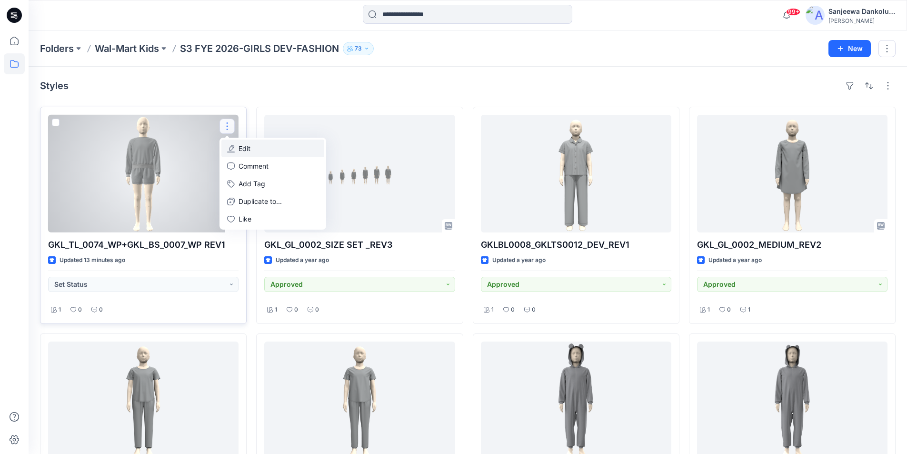
click at [243, 149] on p "Edit" at bounding box center [245, 148] width 12 height 10
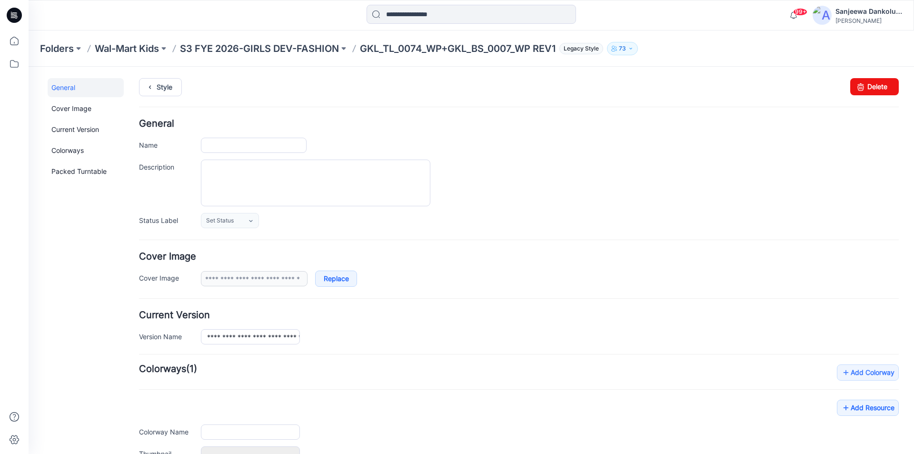
type input "**********"
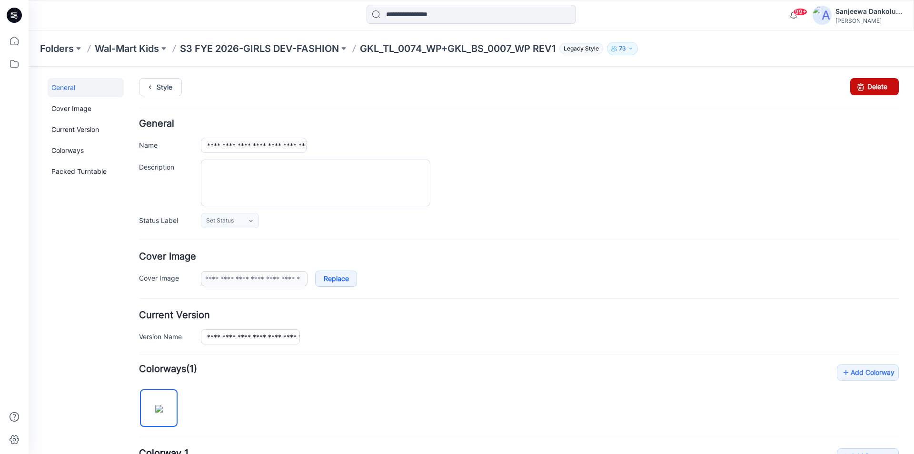
drag, startPoint x: 863, startPoint y: 83, endPoint x: 534, endPoint y: 129, distance: 332.3
click at [863, 83] on link "Delete" at bounding box center [874, 86] width 49 height 17
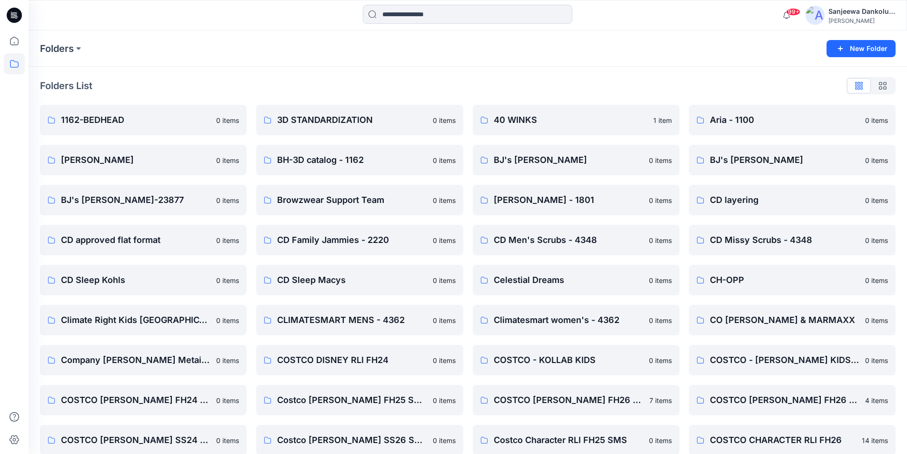
click at [11, 14] on icon at bounding box center [14, 15] width 15 height 15
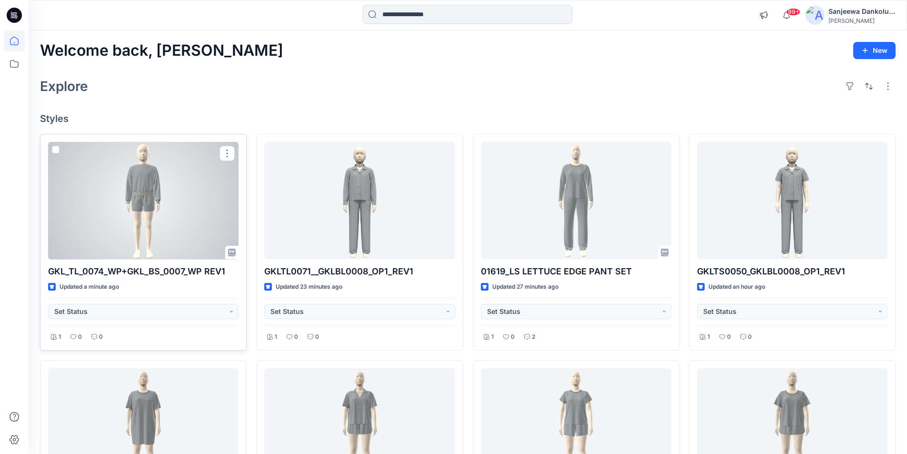
click at [184, 198] on div at bounding box center [143, 201] width 190 height 118
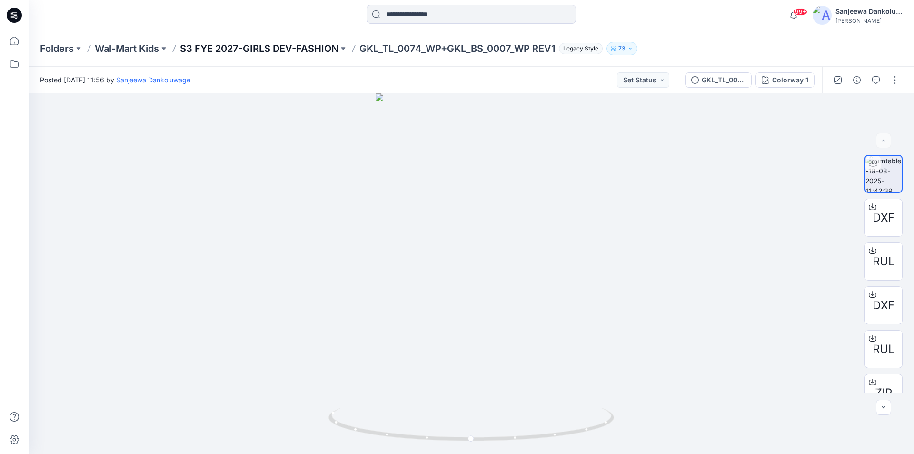
click at [270, 48] on p "S3 FYE 2027-GIRLS DEV-FASHION" at bounding box center [259, 48] width 159 height 13
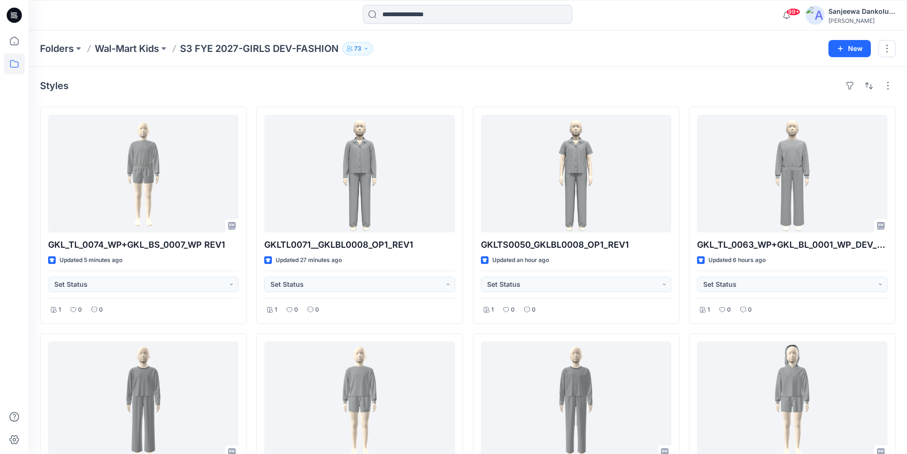
click at [9, 20] on icon at bounding box center [14, 15] width 15 height 15
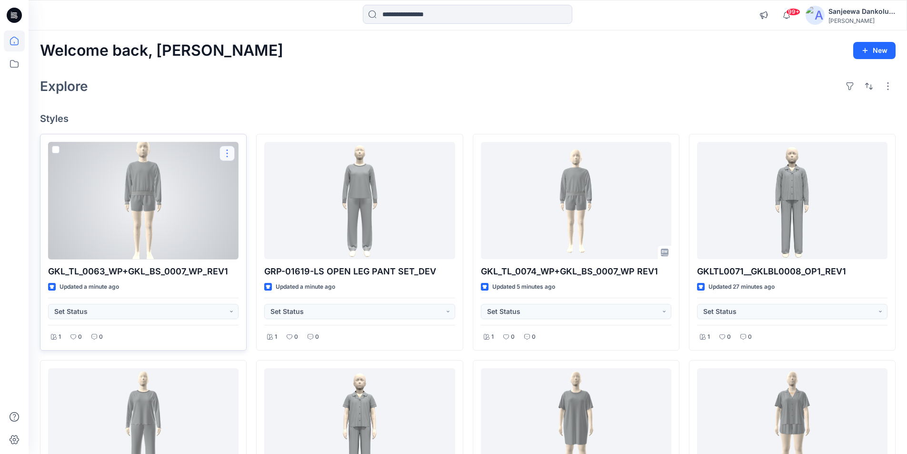
click at [227, 153] on button "button" at bounding box center [226, 153] width 15 height 15
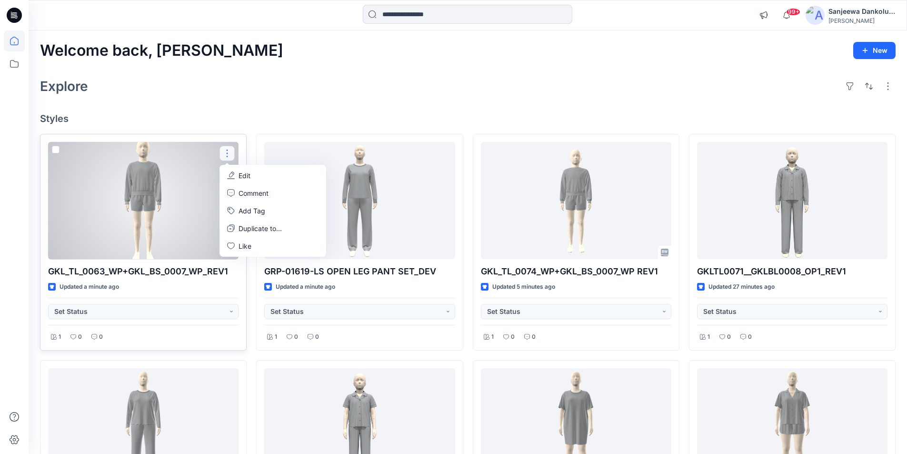
click at [240, 173] on p "Edit" at bounding box center [245, 175] width 12 height 10
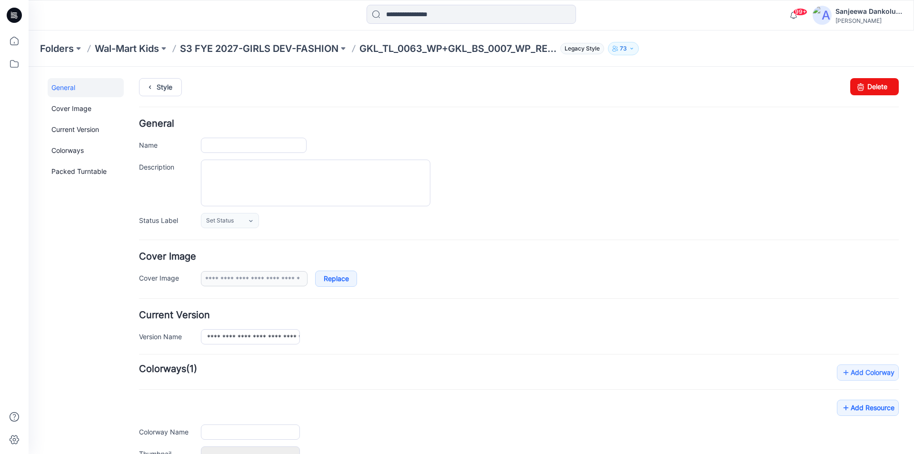
type input "**********"
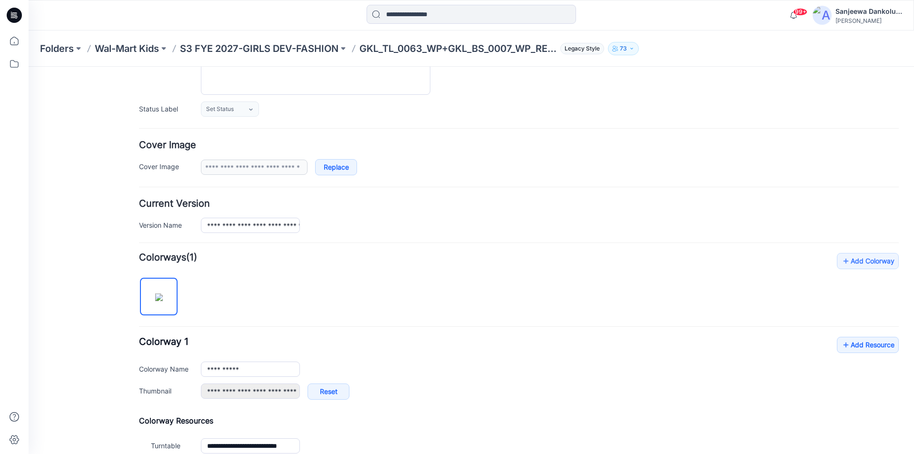
scroll to position [143, 0]
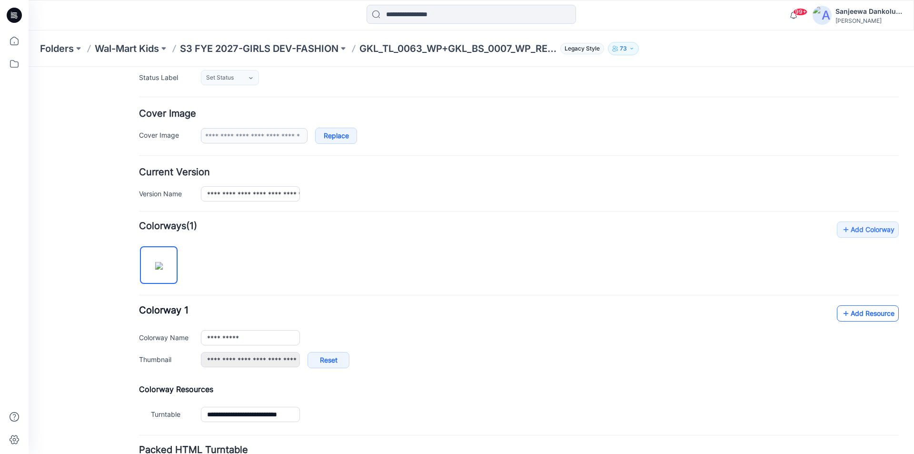
click at [865, 315] on link "Add Resource" at bounding box center [868, 313] width 62 height 16
click at [863, 315] on link "Add Resource" at bounding box center [868, 313] width 62 height 16
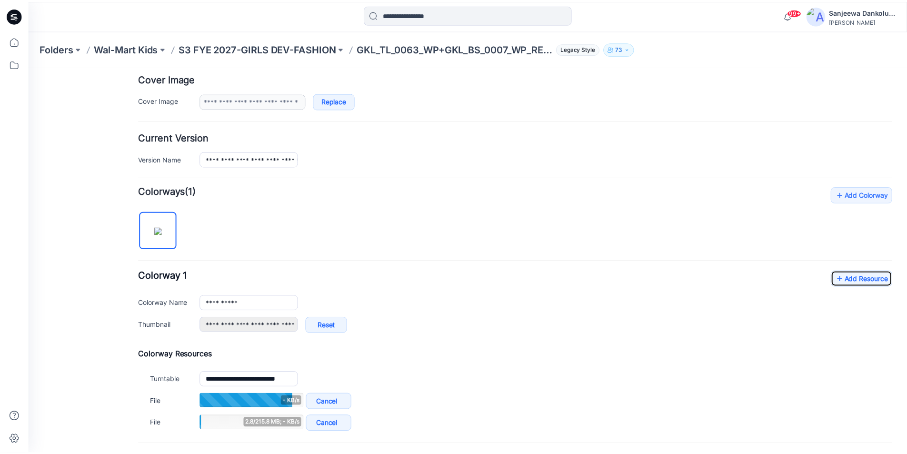
scroll to position [238, 0]
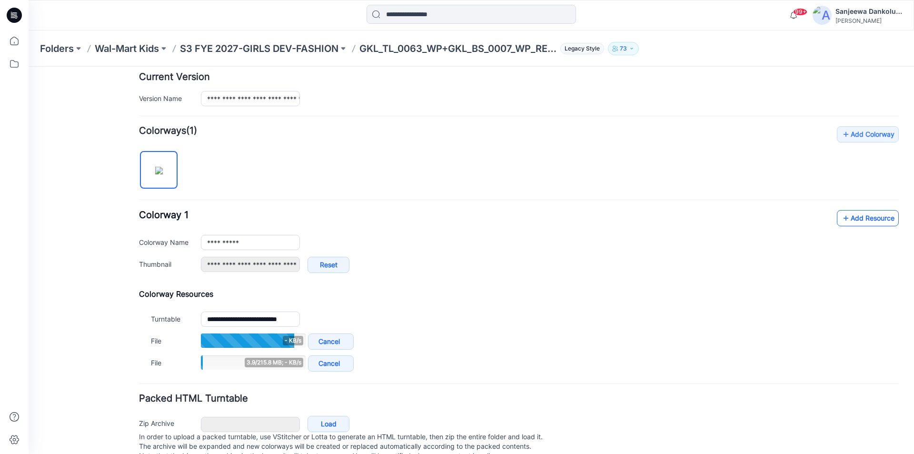
click at [858, 224] on link "Add Resource" at bounding box center [868, 218] width 62 height 16
click at [884, 220] on link "Add Resource" at bounding box center [868, 218] width 62 height 16
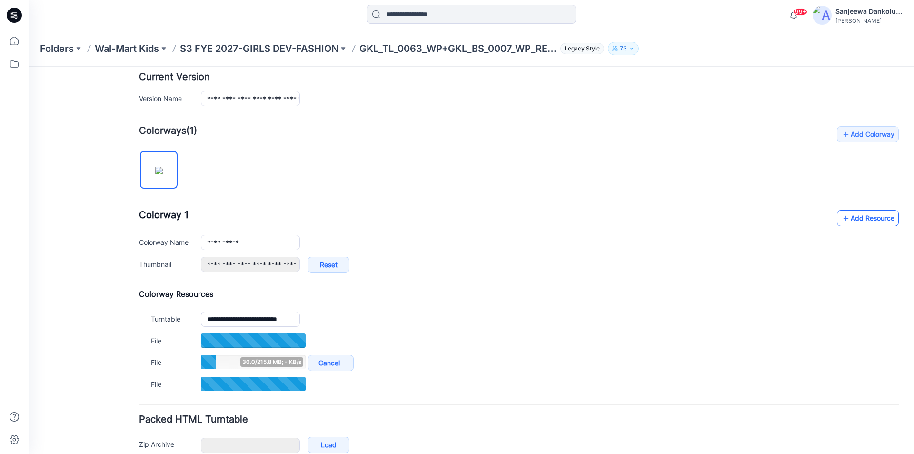
click at [884, 215] on link "Add Resource" at bounding box center [868, 218] width 62 height 16
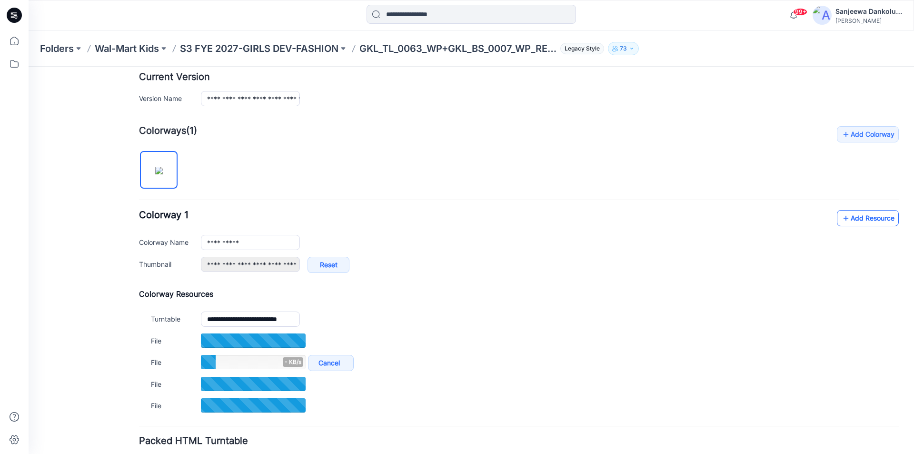
click at [858, 212] on link "Add Resource" at bounding box center [868, 218] width 62 height 16
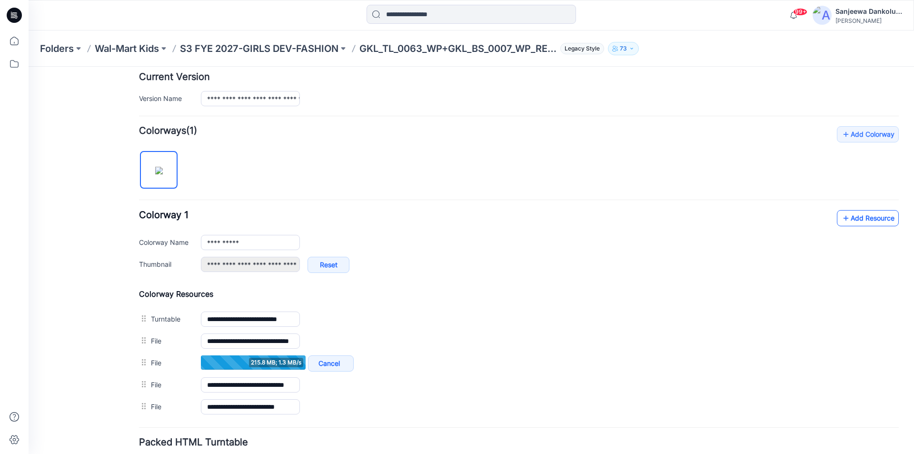
click at [845, 218] on link "Add Resource" at bounding box center [868, 218] width 62 height 16
click at [859, 220] on link "Add Resource" at bounding box center [868, 218] width 62 height 16
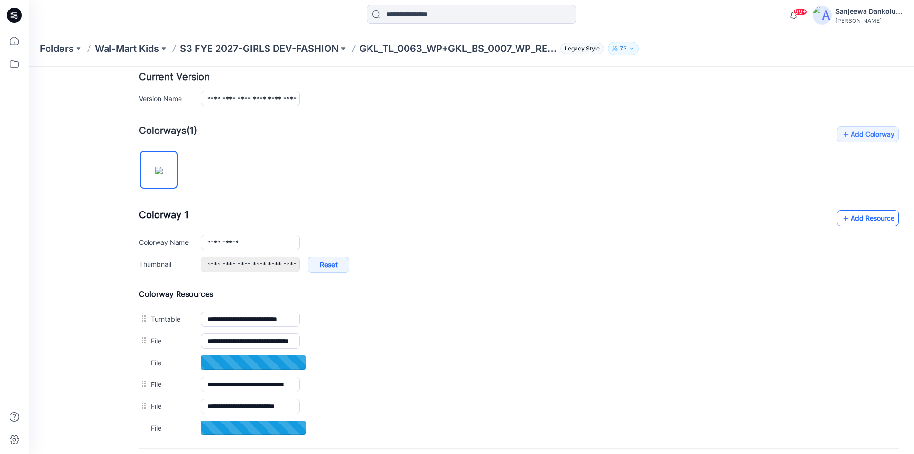
click at [847, 215] on link "Add Resource" at bounding box center [868, 218] width 62 height 16
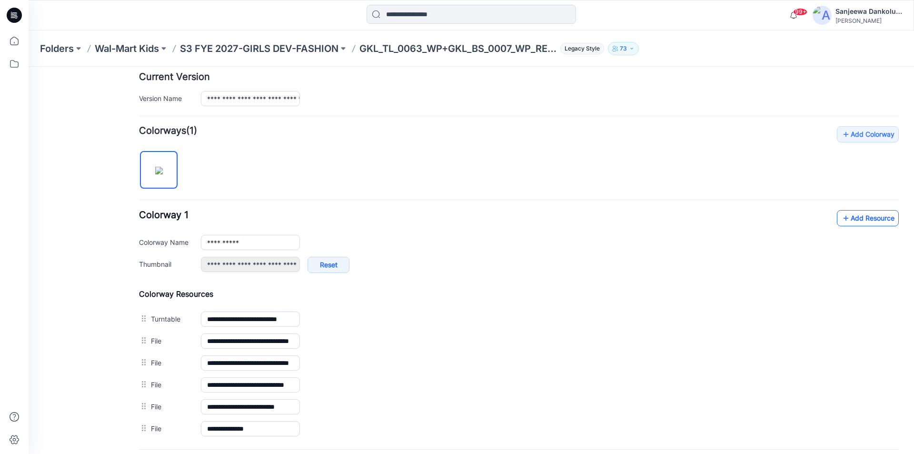
click at [854, 217] on link "Add Resource" at bounding box center [868, 218] width 62 height 16
click at [10, 14] on icon at bounding box center [14, 15] width 15 height 15
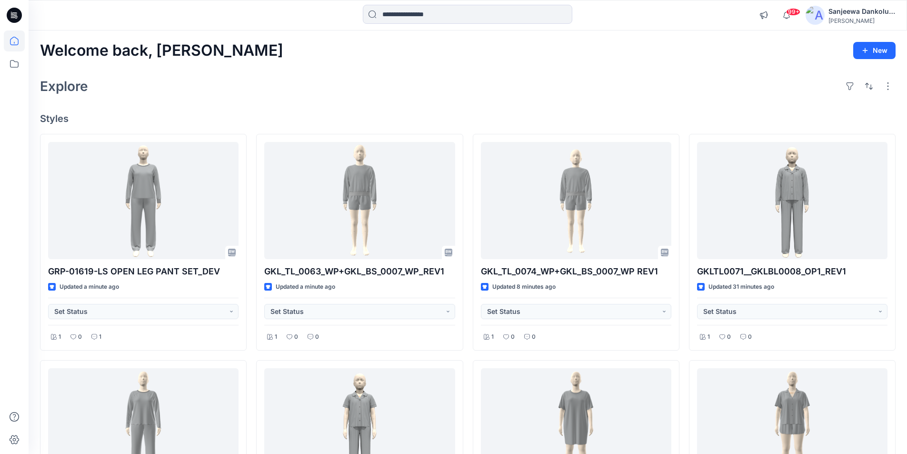
click at [10, 15] on icon at bounding box center [14, 15] width 15 height 15
click at [12, 10] on icon at bounding box center [14, 15] width 15 height 15
click at [13, 13] on icon at bounding box center [14, 15] width 15 height 15
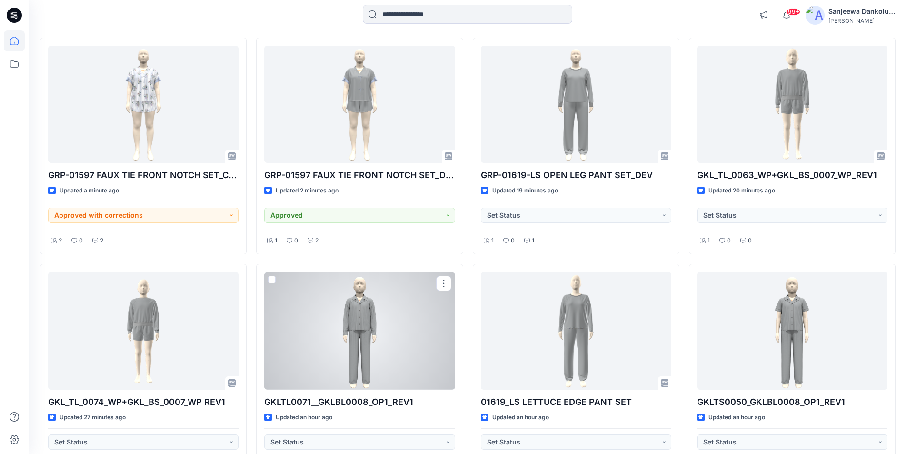
scroll to position [95, 0]
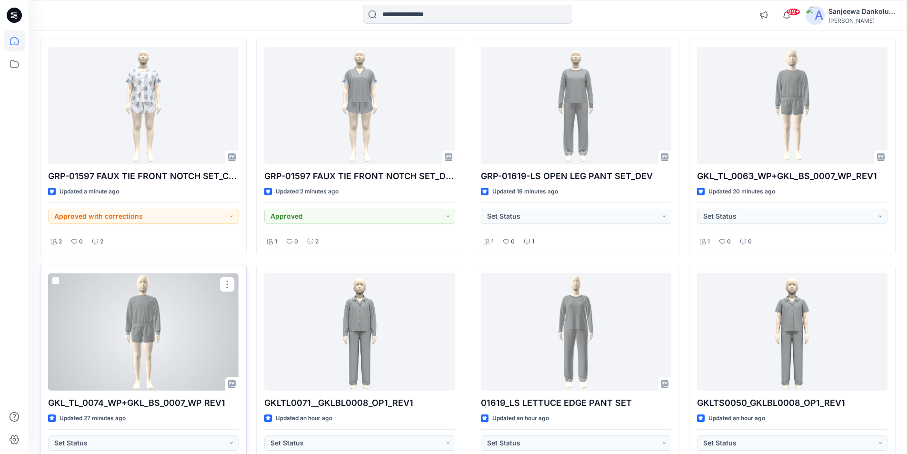
click at [149, 364] on div at bounding box center [143, 332] width 190 height 118
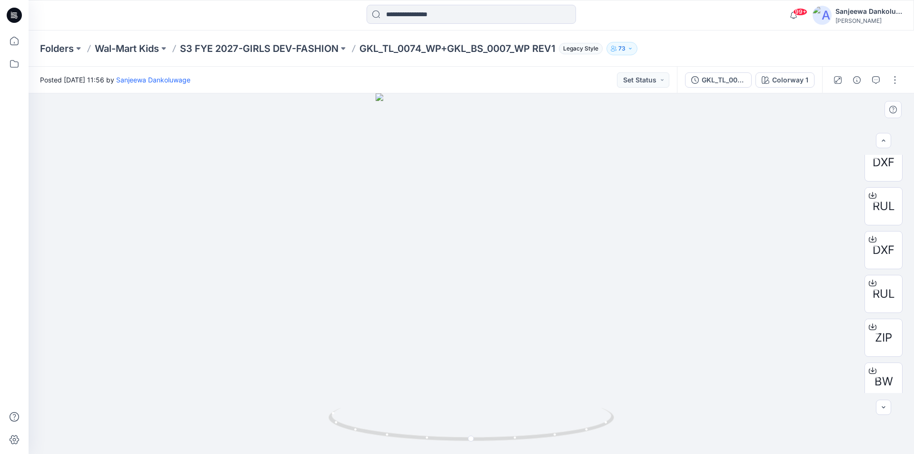
scroll to position [63, 0]
click at [16, 20] on icon at bounding box center [14, 15] width 15 height 15
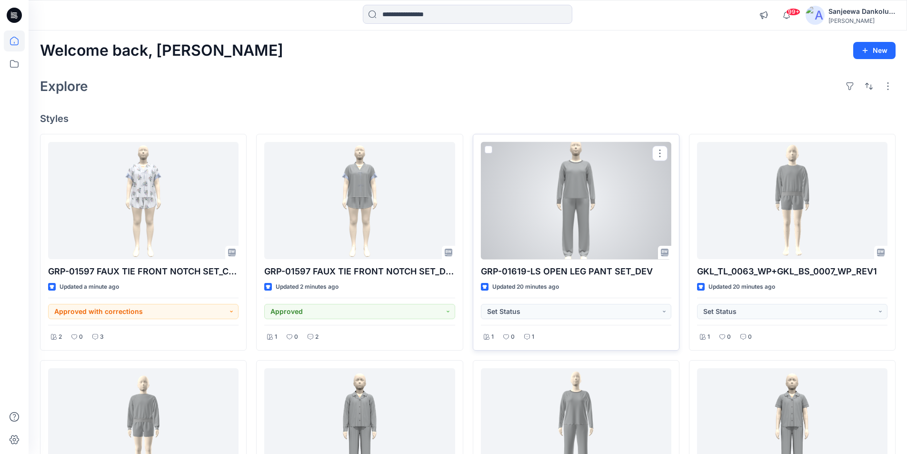
click at [579, 222] on div at bounding box center [576, 201] width 190 height 118
